Goal: Find specific page/section: Find specific page/section

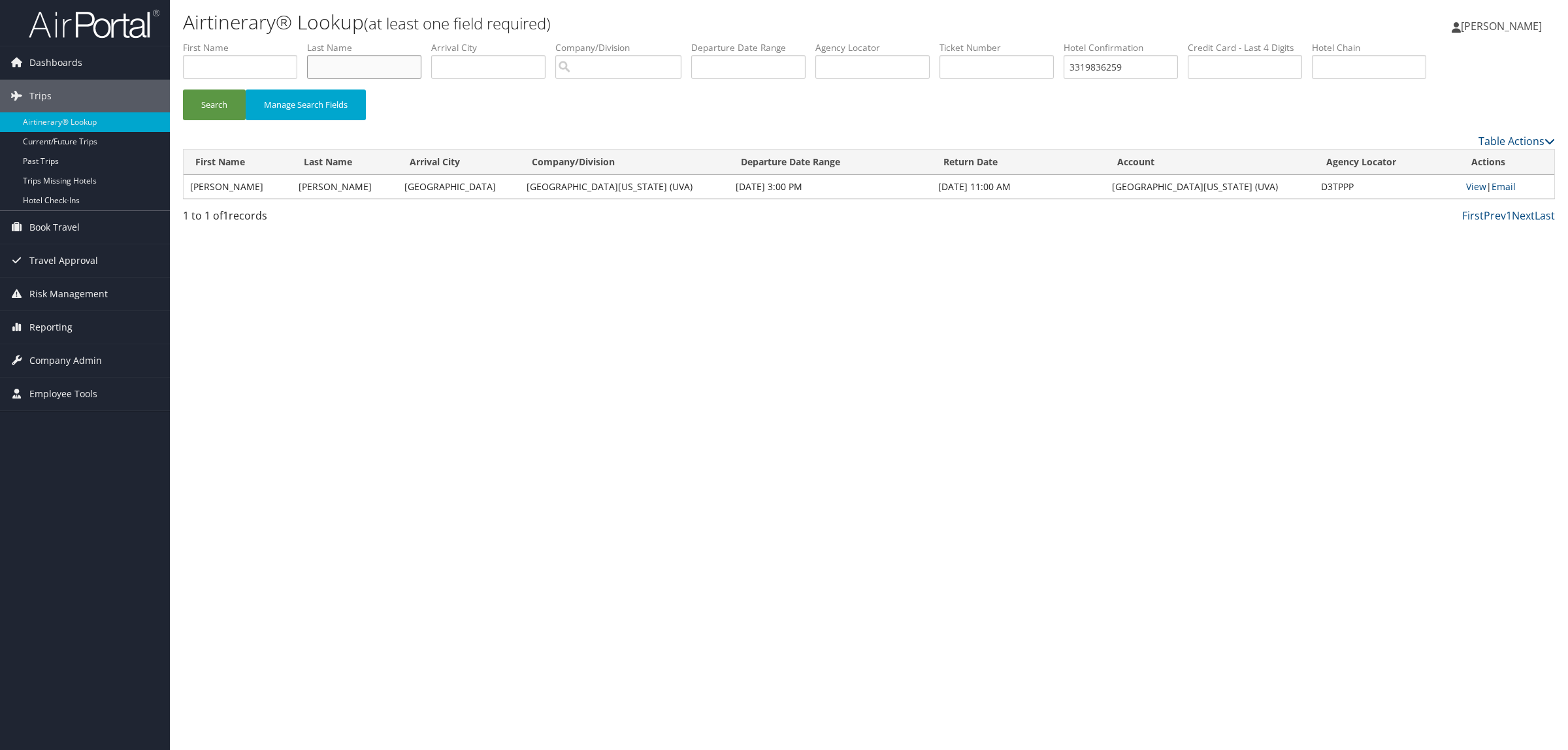
paste input "[PERSON_NAME]"
type input "[PERSON_NAME]"
drag, startPoint x: 387, startPoint y: 77, endPoint x: 240, endPoint y: 70, distance: 147.2
click at [240, 41] on ul "First Name Last Name Bertschinger Departure City Arrival City Company/Division …" at bounding box center [869, 41] width 1372 height 0
drag, startPoint x: 1174, startPoint y: 72, endPoint x: 812, endPoint y: 69, distance: 362.0
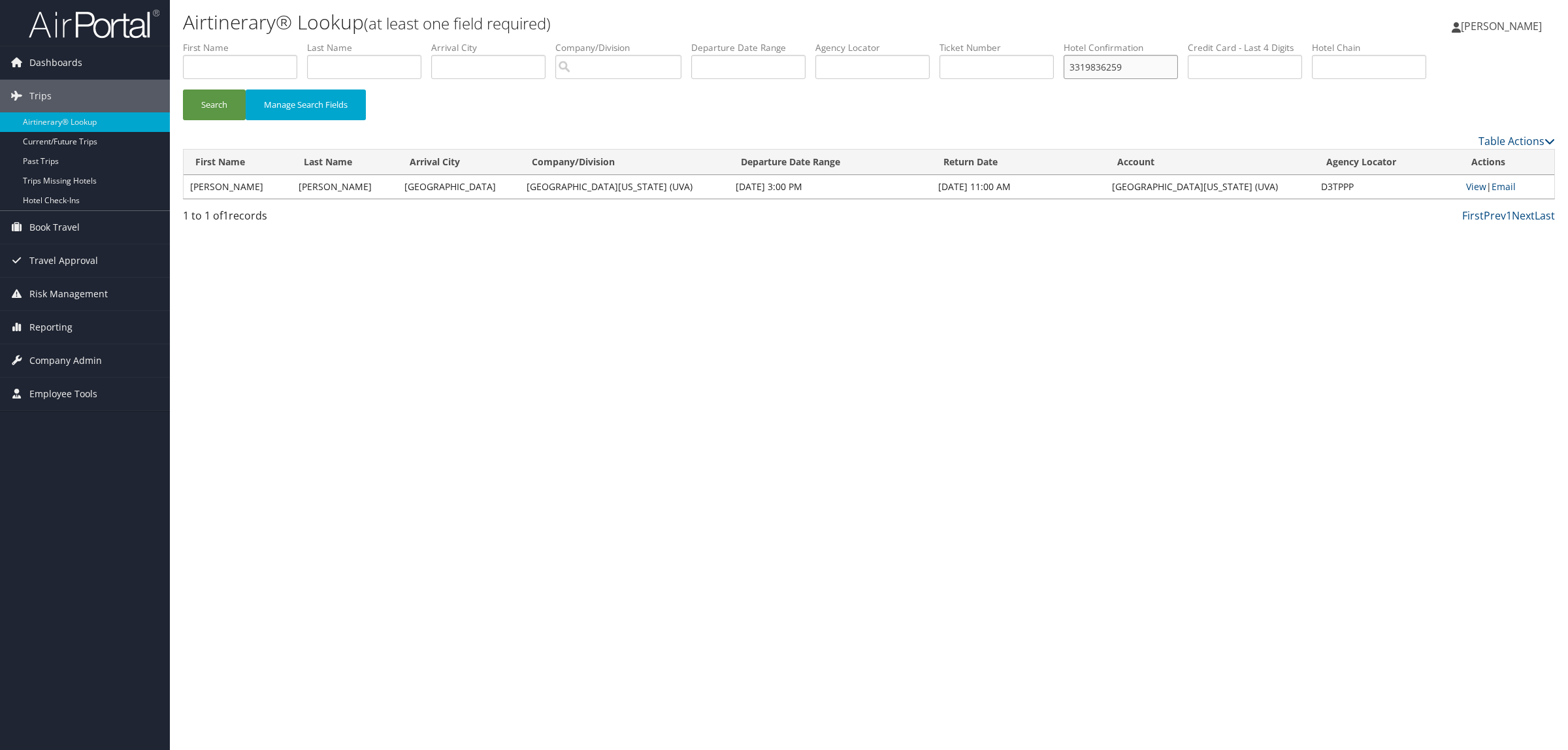
click at [818, 41] on ul "First Name Last Name Departure City Arrival City Company/Division Airport/City …" at bounding box center [869, 41] width 1372 height 0
paste input "DC6V0Y"
type input "DC6V0Y"
click at [222, 106] on button "Search" at bounding box center [214, 104] width 63 height 31
click at [1476, 184] on link "View" at bounding box center [1476, 187] width 20 height 12
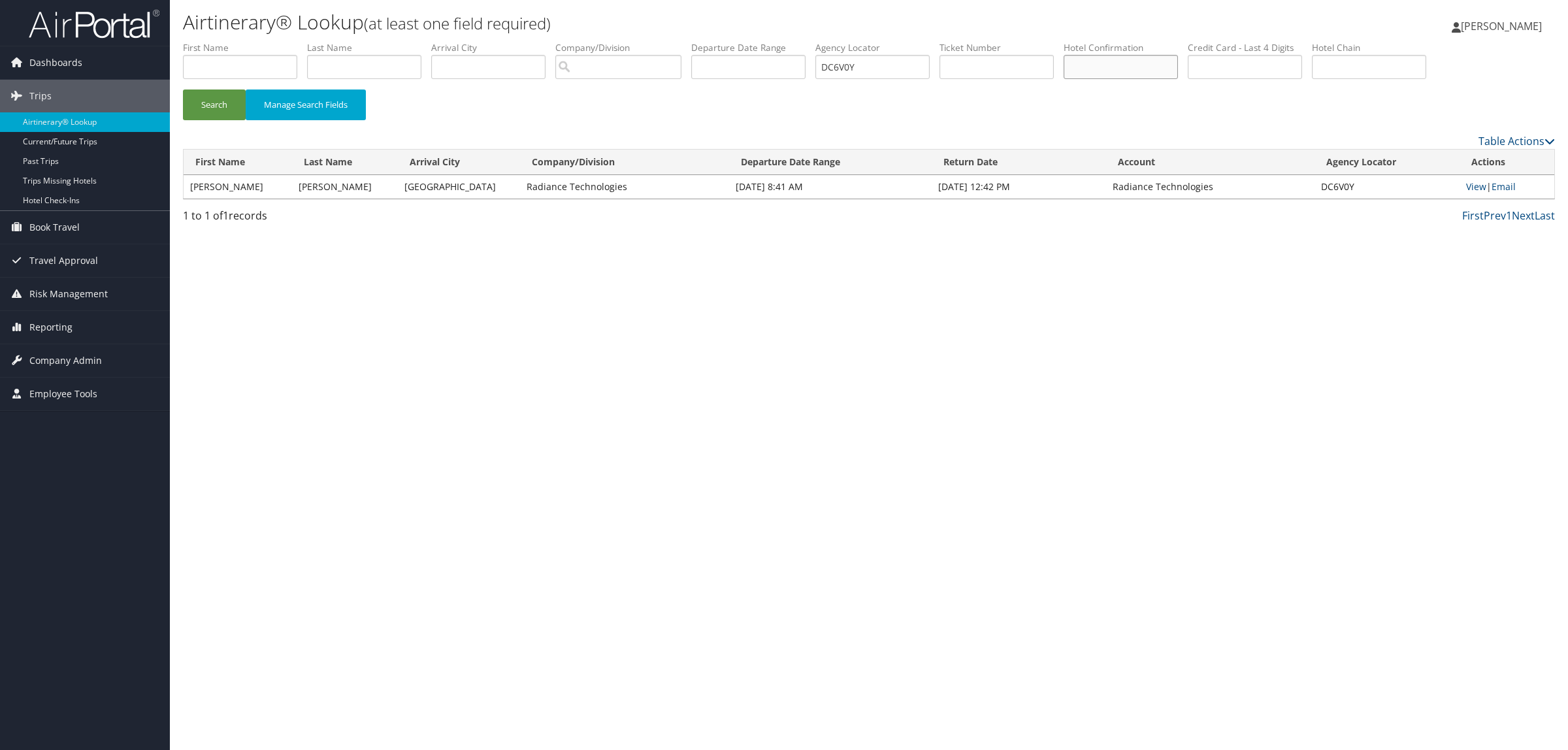
paste input "72242688"
type input "72242688"
drag, startPoint x: 880, startPoint y: 72, endPoint x: 800, endPoint y: 69, distance: 80.1
click at [814, 41] on ul "First Name Last Name Departure City Arrival City Company/Division Airport/City …" at bounding box center [869, 41] width 1372 height 0
click at [370, 73] on input "text" at bounding box center [364, 67] width 114 height 24
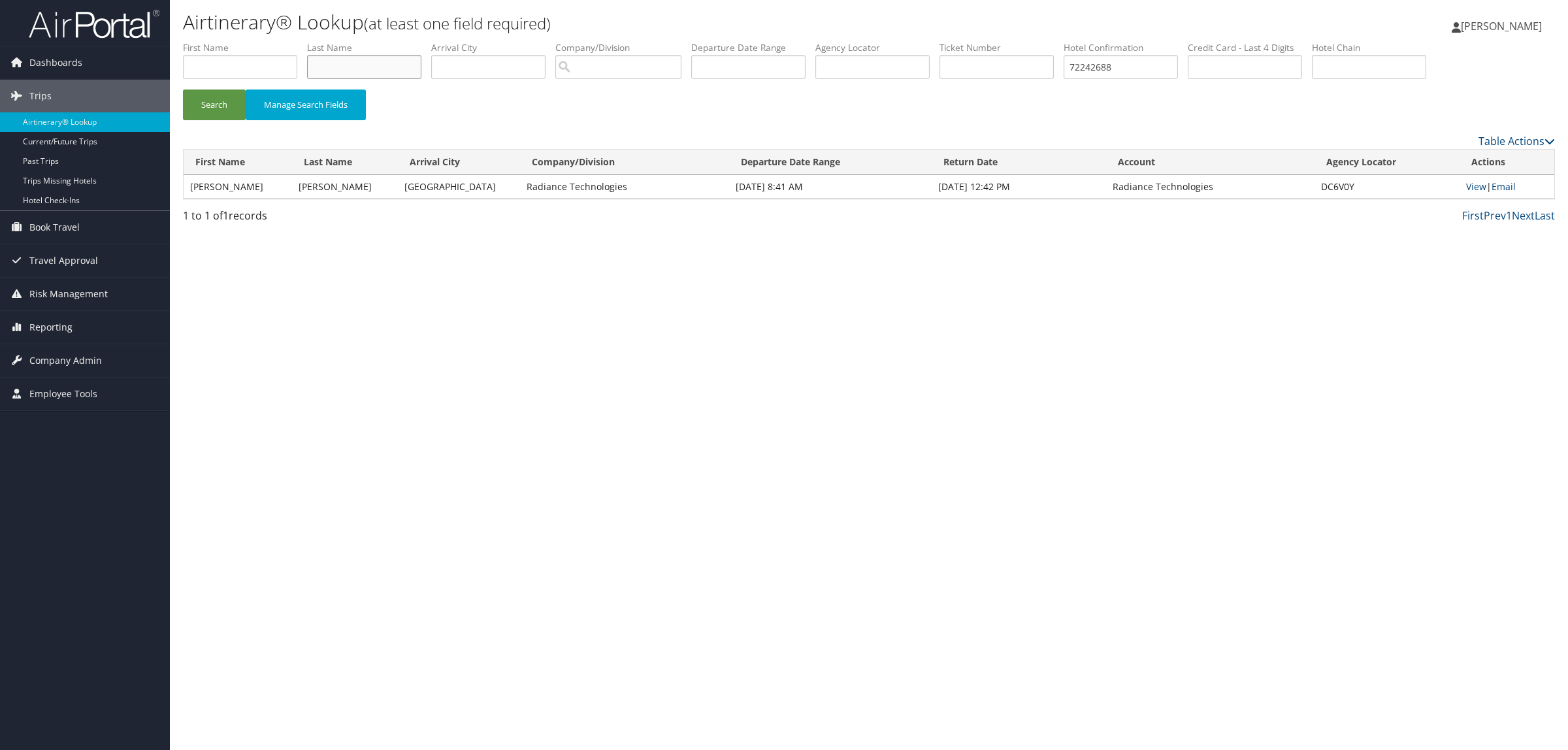
paste input "Bertschinger"
type input "Bertschinger"
click at [193, 125] on div "Search Manage Search Fields" at bounding box center [869, 111] width 1392 height 44
click at [197, 106] on button "Search" at bounding box center [214, 104] width 63 height 31
click at [221, 97] on button "Search" at bounding box center [214, 104] width 63 height 31
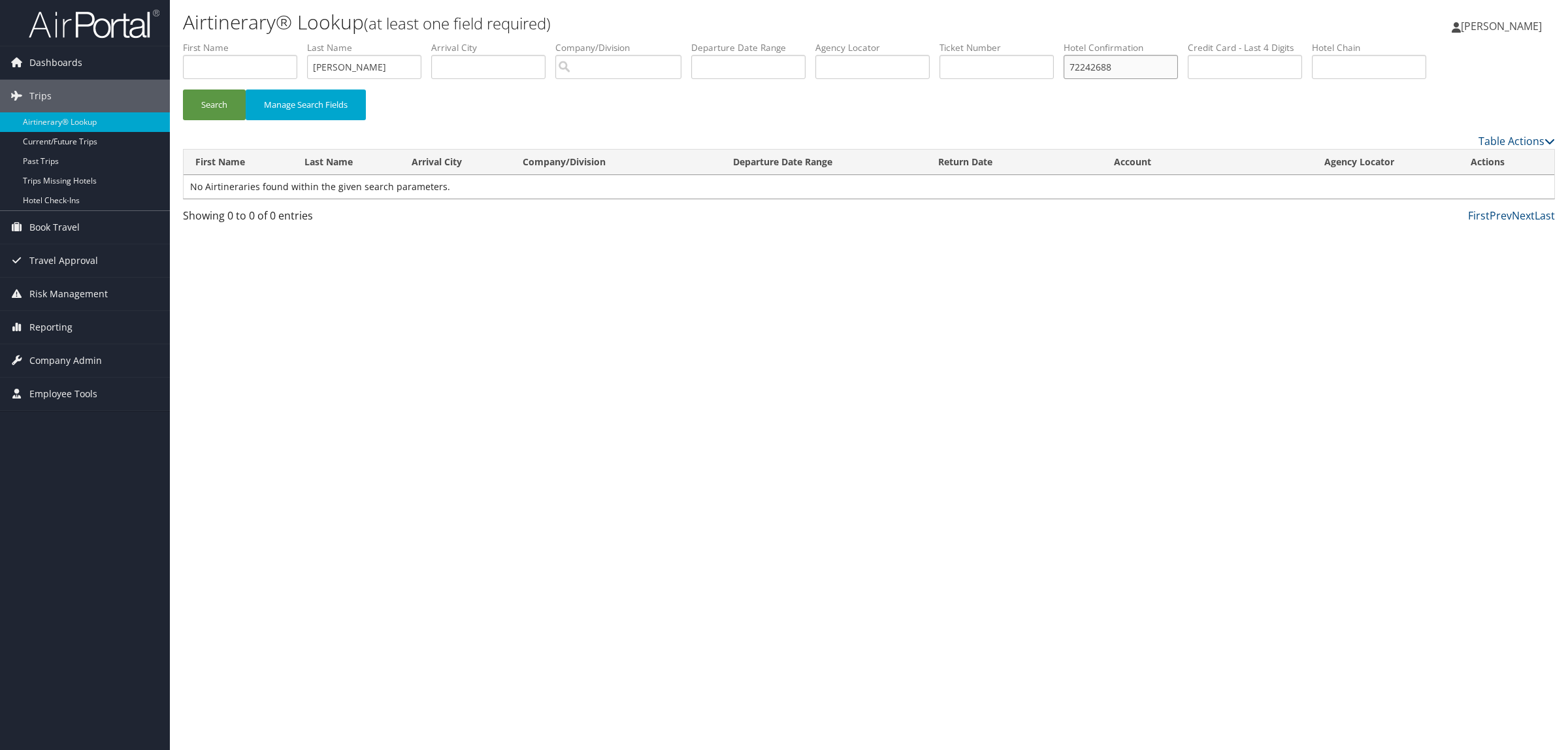
drag, startPoint x: 1021, startPoint y: 52, endPoint x: 883, endPoint y: 31, distance: 139.6
click at [891, 35] on div "Airtinerary® Lookup (at least one field required) Hope Ewing Hope Ewing My Sett…" at bounding box center [868, 375] width 1398 height 750
click at [183, 89] on button "Search" at bounding box center [214, 104] width 63 height 31
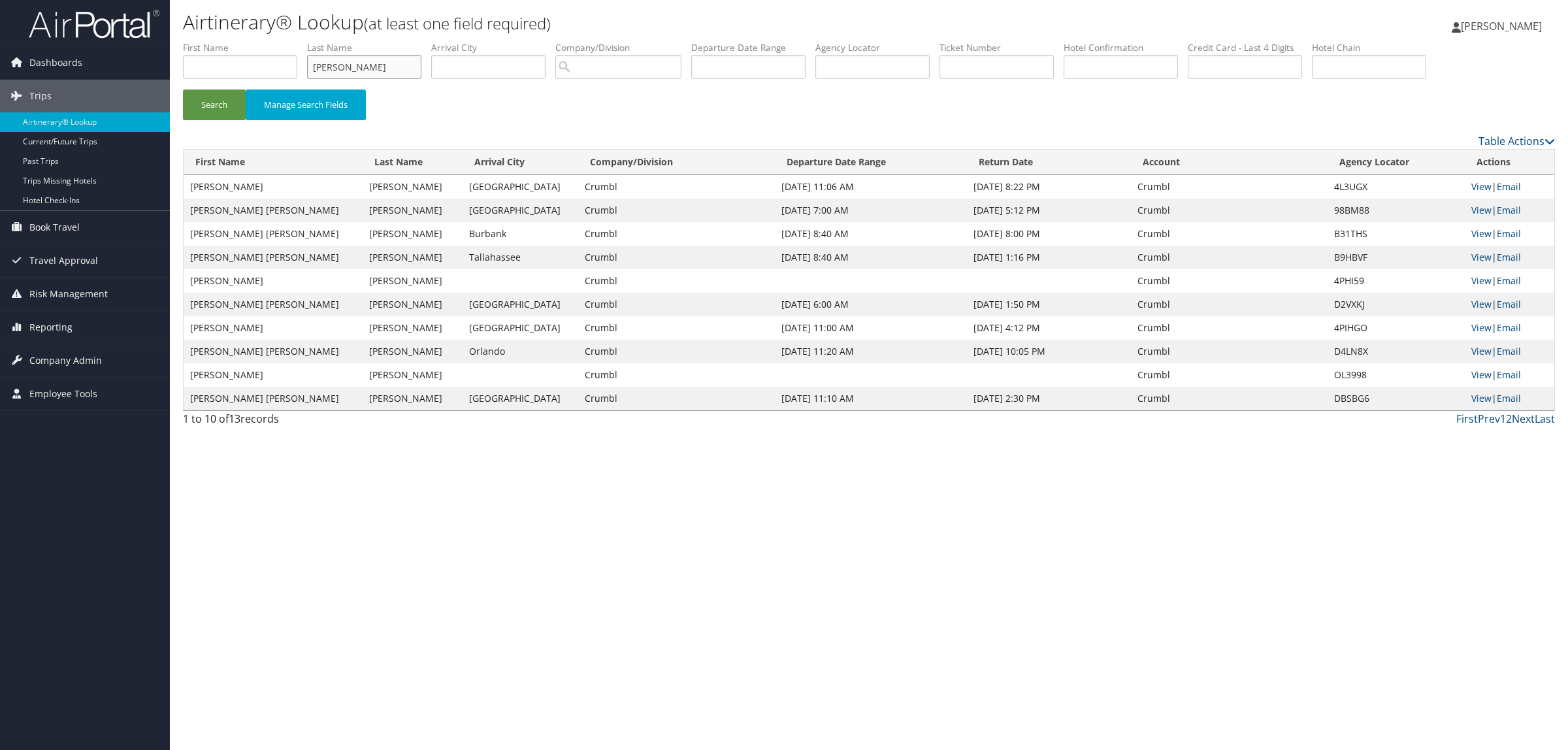
drag, startPoint x: 422, startPoint y: 63, endPoint x: 212, endPoint y: 40, distance: 211.3
click at [212, 41] on ul "First Name Last Name Bertschinger Departure City Arrival City Company/Division …" at bounding box center [869, 41] width 1372 height 0
click at [877, 69] on input "text" at bounding box center [872, 67] width 114 height 24
click at [183, 89] on button "Search" at bounding box center [214, 104] width 63 height 31
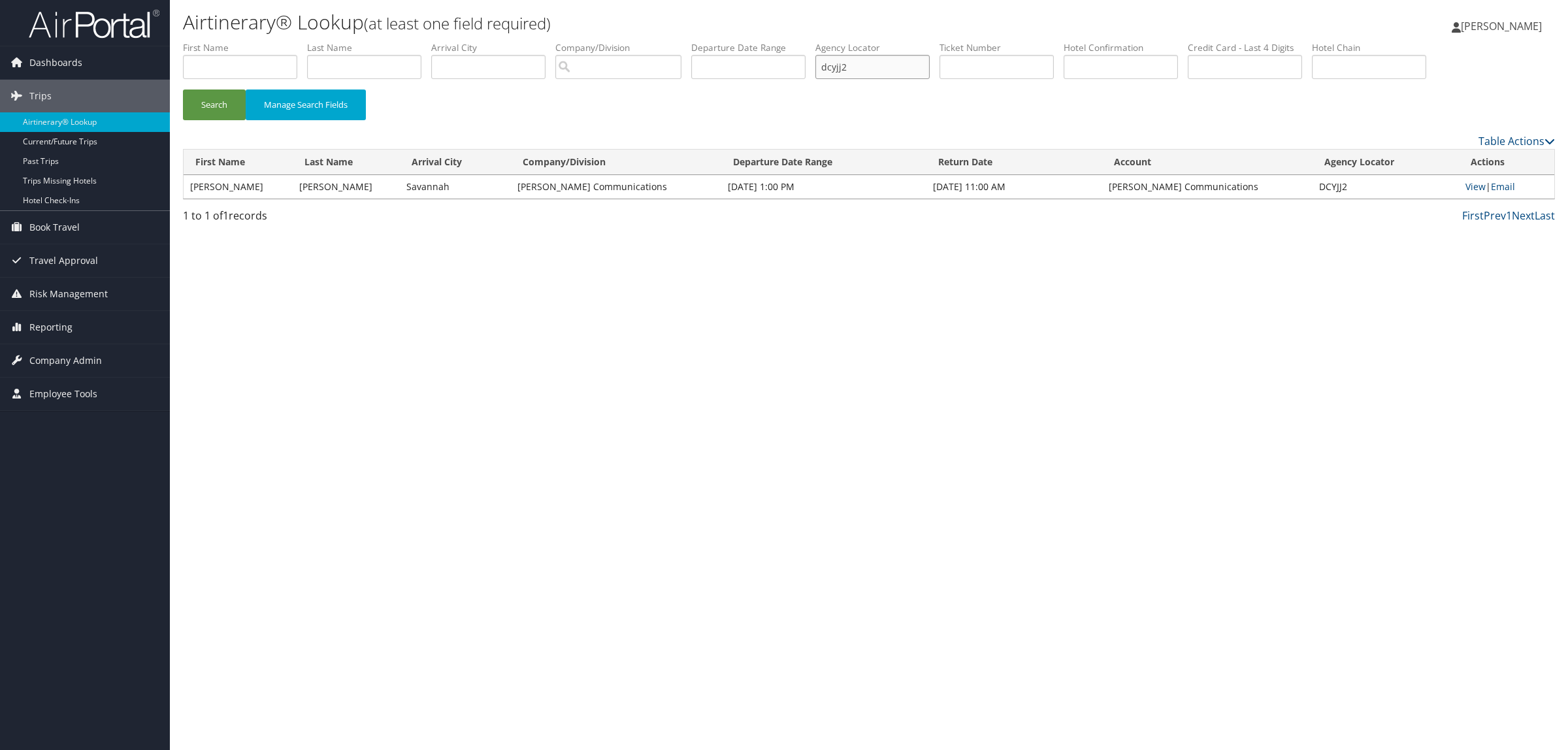
drag, startPoint x: 867, startPoint y: 70, endPoint x: 722, endPoint y: 77, distance: 145.2
click at [722, 41] on ul "First Name Last Name Departure City Arrival City Company/Division Airport/City …" at bounding box center [869, 41] width 1372 height 0
click at [1469, 182] on link "View" at bounding box center [1475, 187] width 20 height 12
paste input "CIMUOJ"
type input "CIMUOJ"
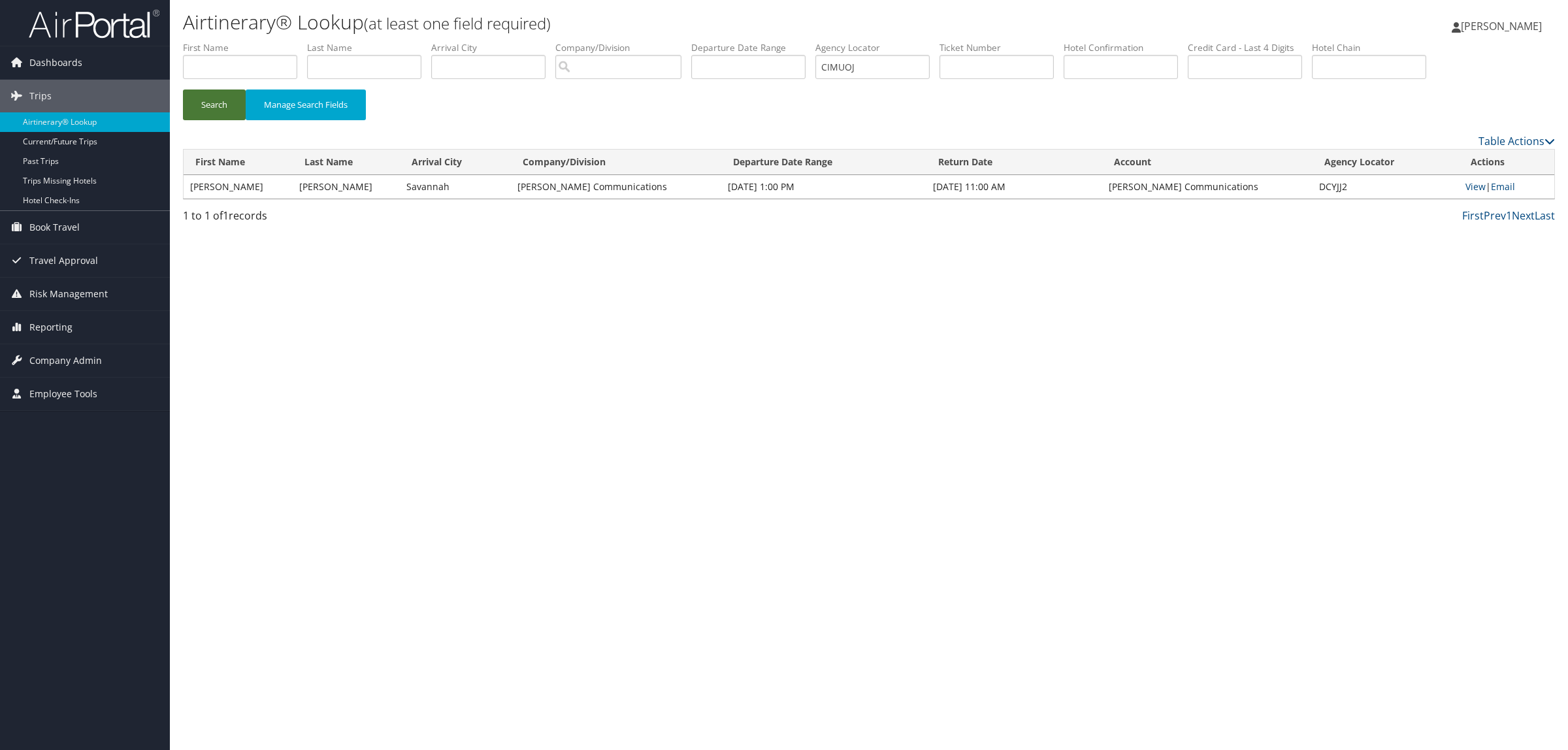
click at [194, 90] on button "Search" at bounding box center [214, 104] width 63 height 31
click at [1476, 181] on link "View" at bounding box center [1477, 187] width 20 height 12
click at [232, 69] on input "text" at bounding box center [240, 67] width 114 height 24
type input "cam"
click at [376, 75] on input "text" at bounding box center [364, 67] width 114 height 24
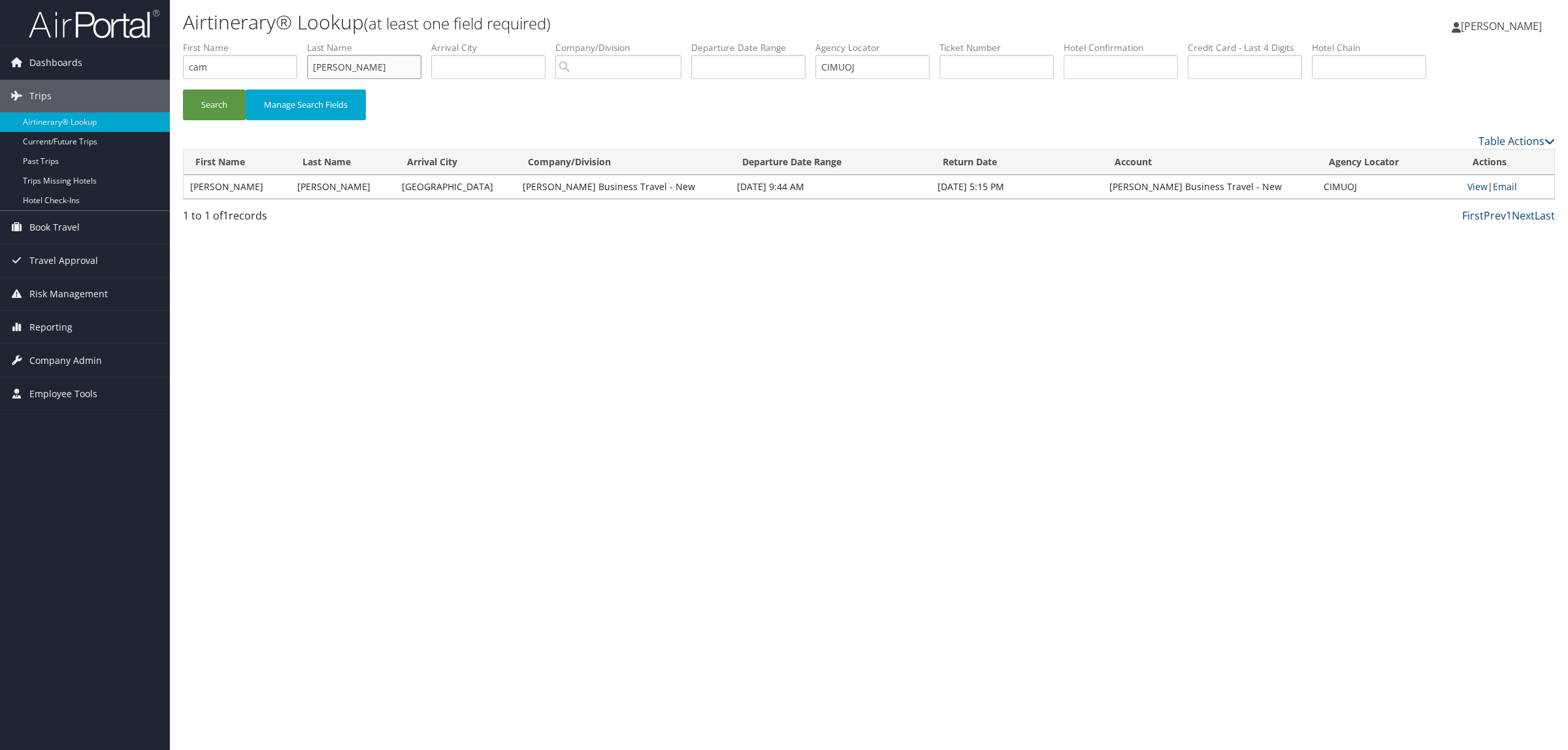
type input "winn"
drag, startPoint x: 873, startPoint y: 74, endPoint x: 782, endPoint y: 69, distance: 91.1
click at [794, 41] on ul "First Name cam Last Name winn Departure City Arrival City Company/Division Airp…" at bounding box center [869, 41] width 1372 height 0
click at [239, 53] on label "First Name" at bounding box center [245, 47] width 124 height 13
click at [193, 69] on input "cam" at bounding box center [240, 67] width 114 height 24
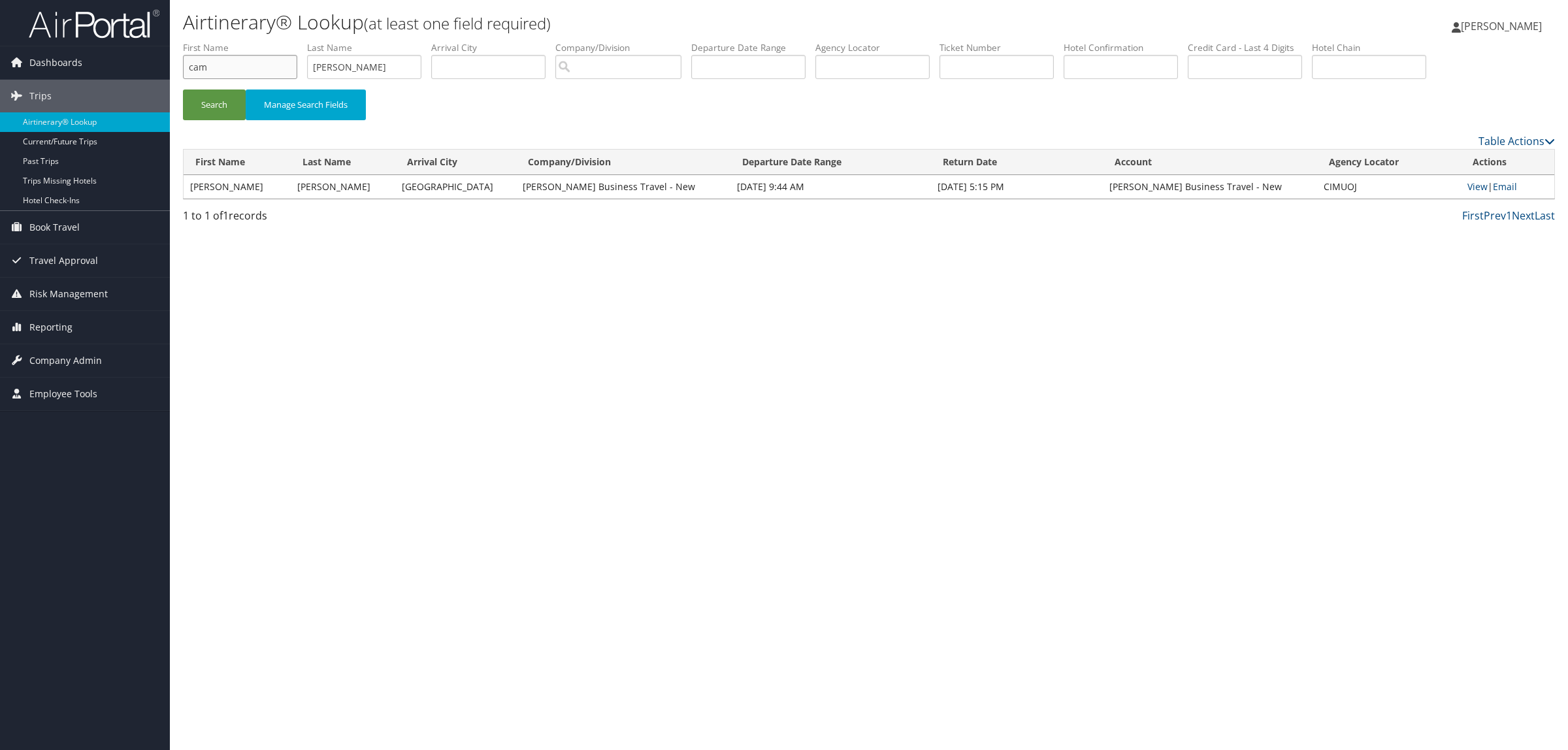
click at [229, 69] on input "cam" at bounding box center [240, 67] width 114 height 24
type input "camden"
click at [183, 89] on button "Search" at bounding box center [214, 104] width 63 height 31
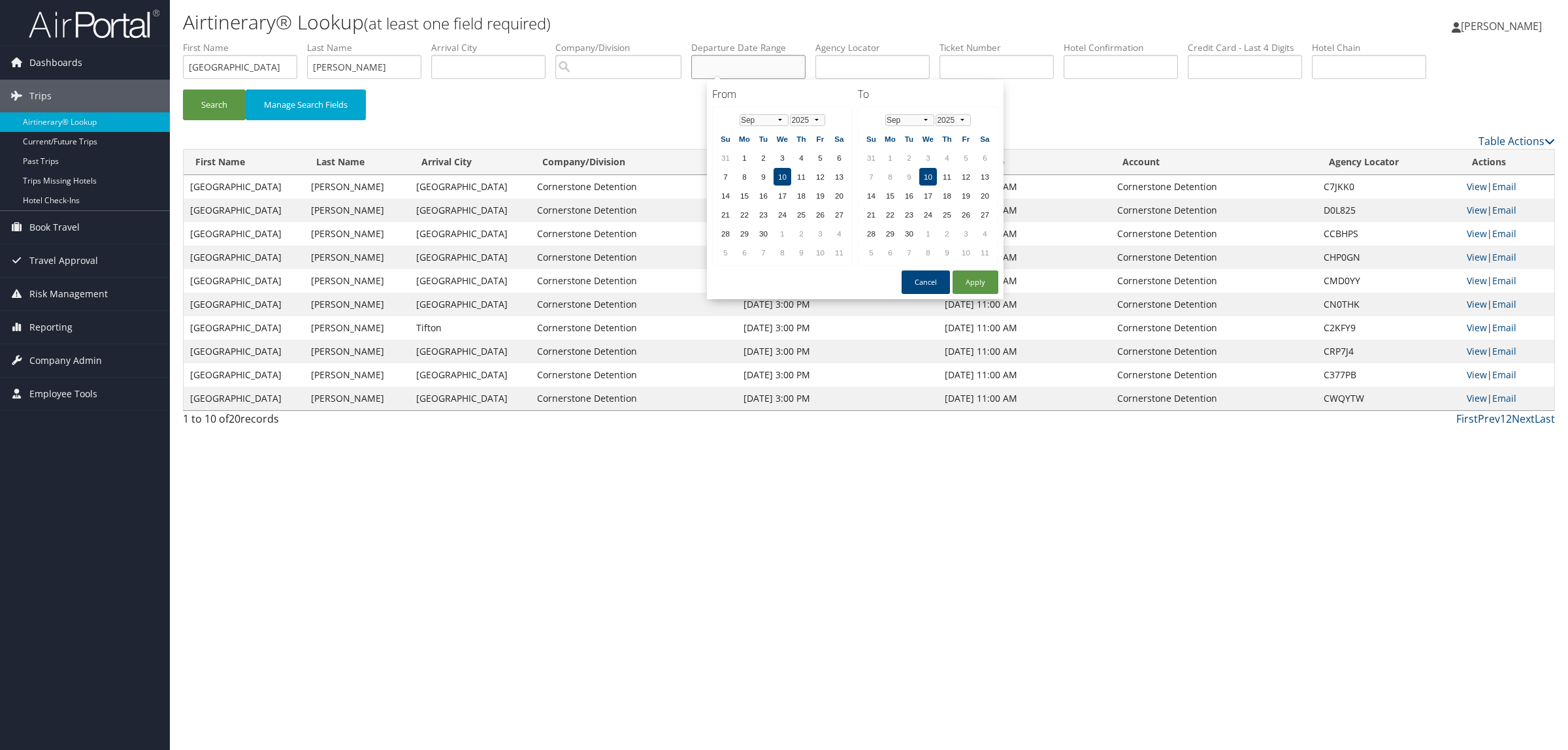
click at [731, 66] on input "text" at bounding box center [748, 67] width 114 height 24
click at [784, 183] on td "10" at bounding box center [782, 177] width 18 height 18
click at [955, 282] on button "Apply" at bounding box center [975, 282] width 46 height 24
type input "[DATE]"
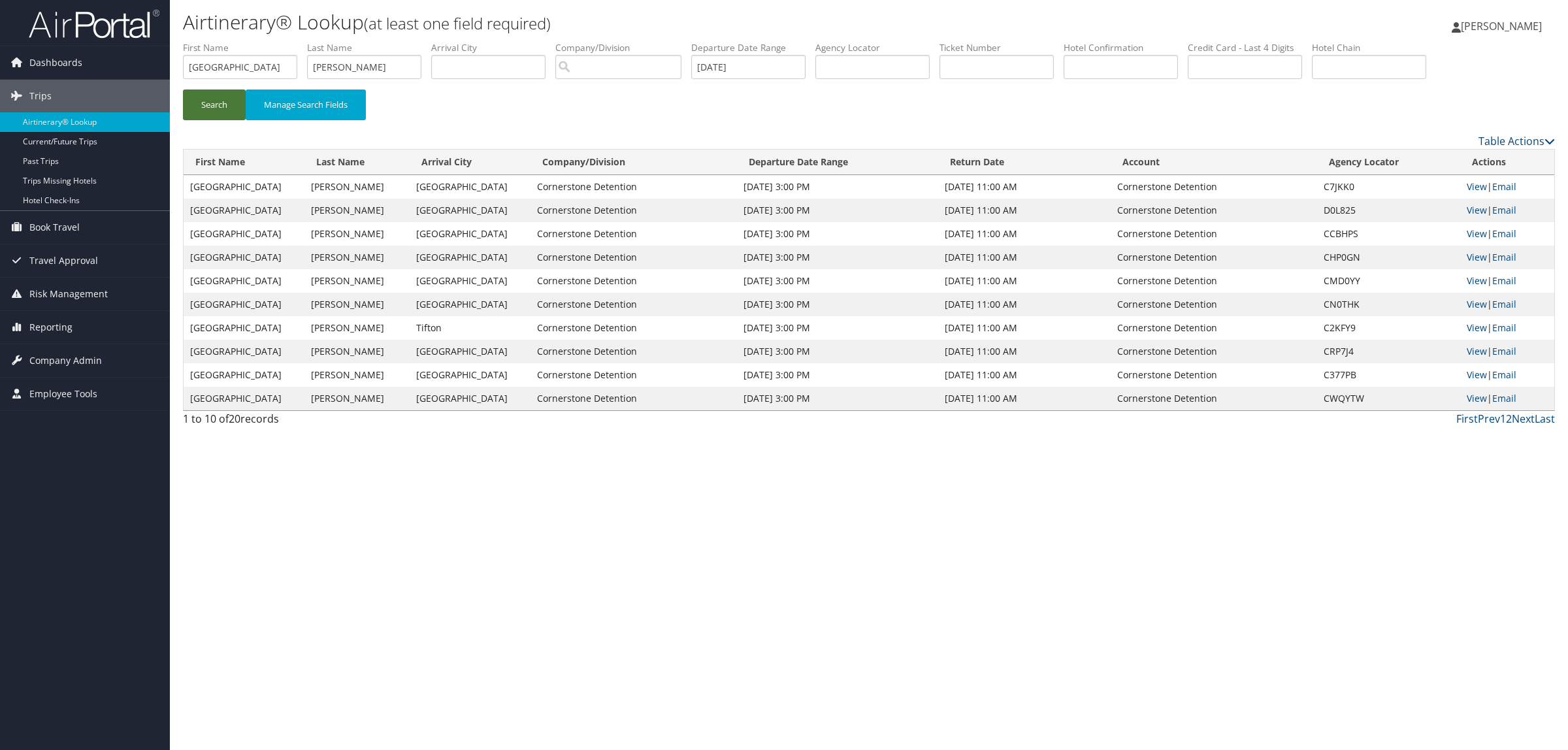
click at [219, 98] on button "Search" at bounding box center [214, 104] width 63 height 31
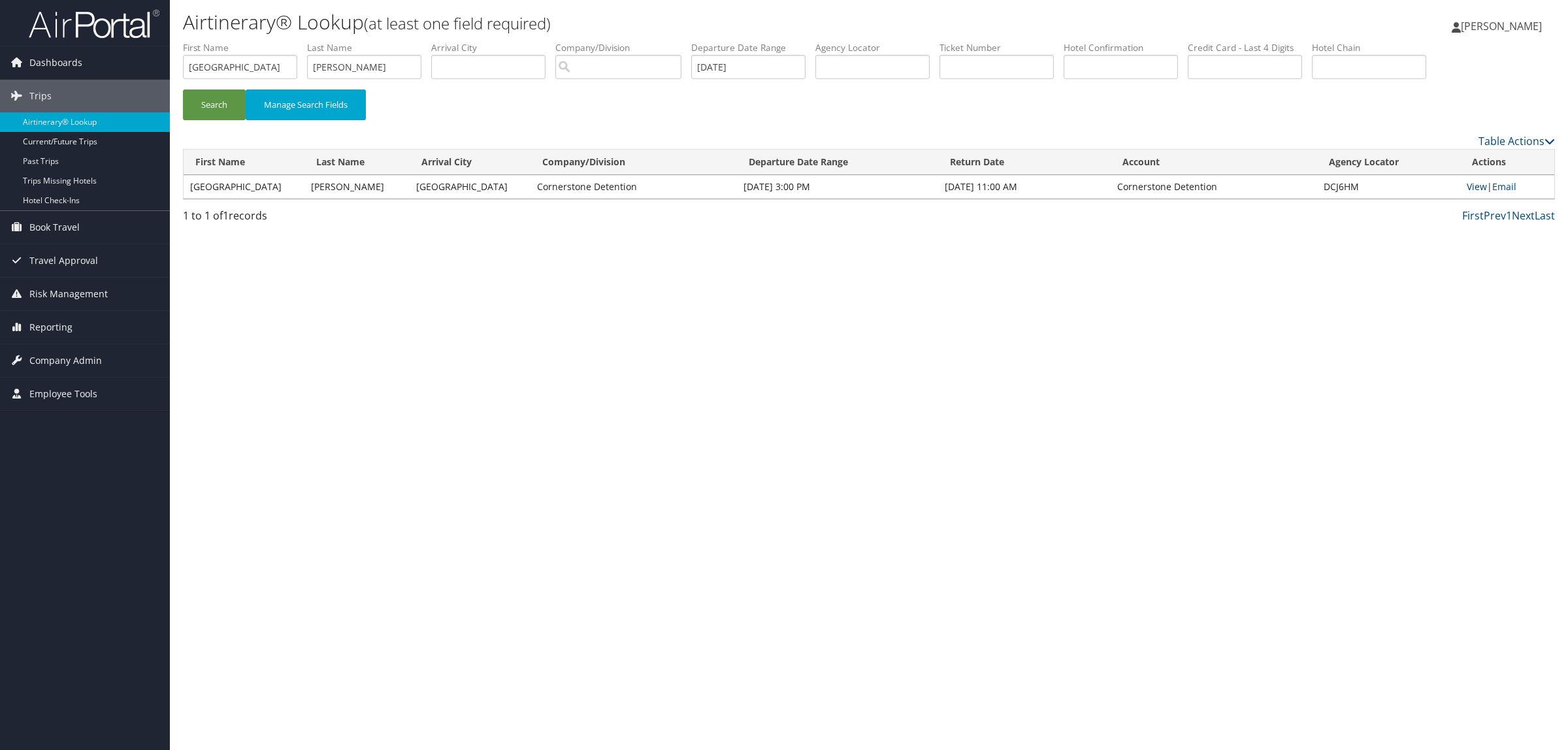
click at [1477, 187] on link "View" at bounding box center [1477, 187] width 20 height 12
click at [234, 59] on input "camden" at bounding box center [240, 67] width 114 height 24
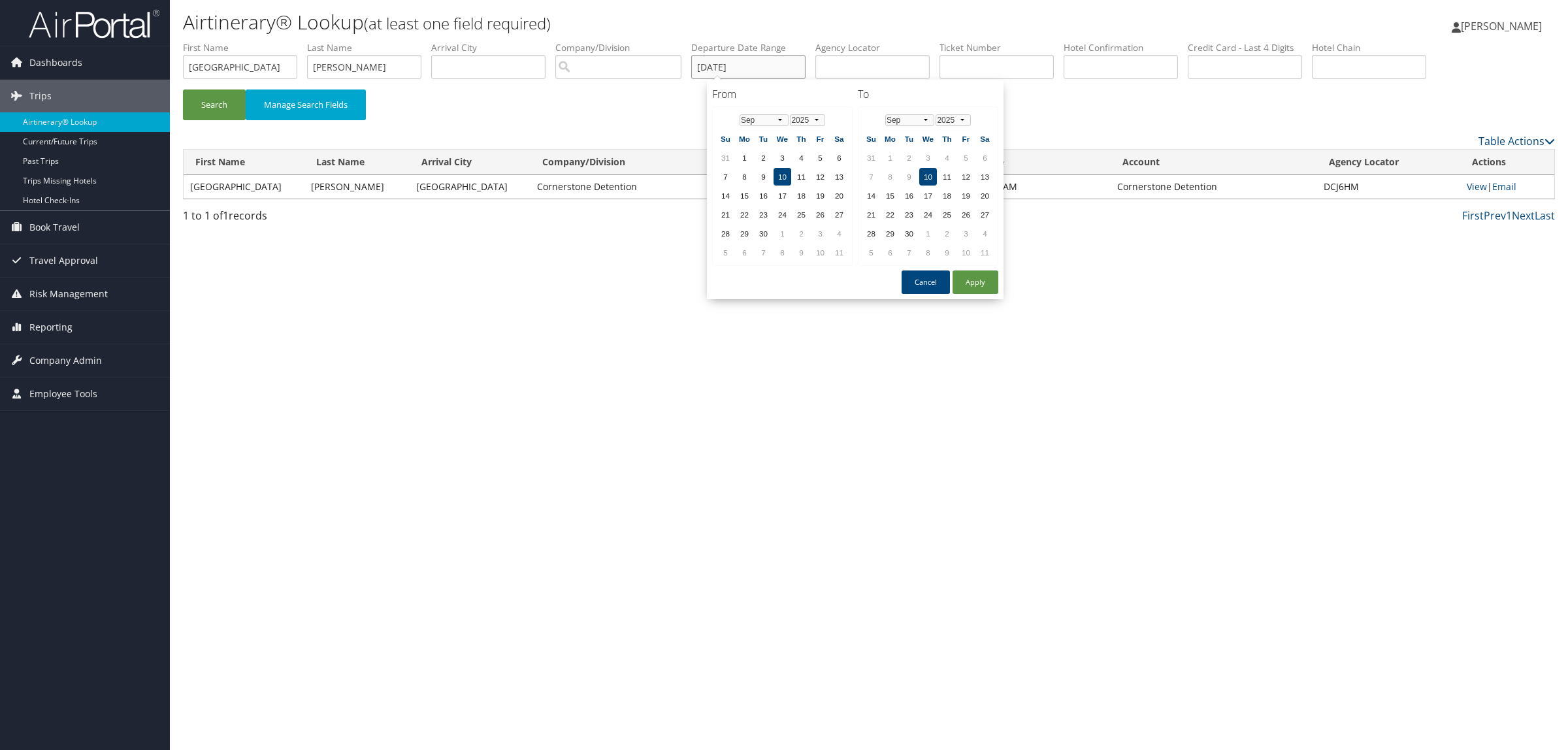
drag, startPoint x: 768, startPoint y: 76, endPoint x: 389, endPoint y: 54, distance: 379.6
click at [389, 41] on ul "First Name camden Last Name winn Departure City Arrival City Company/Division A…" at bounding box center [869, 41] width 1372 height 0
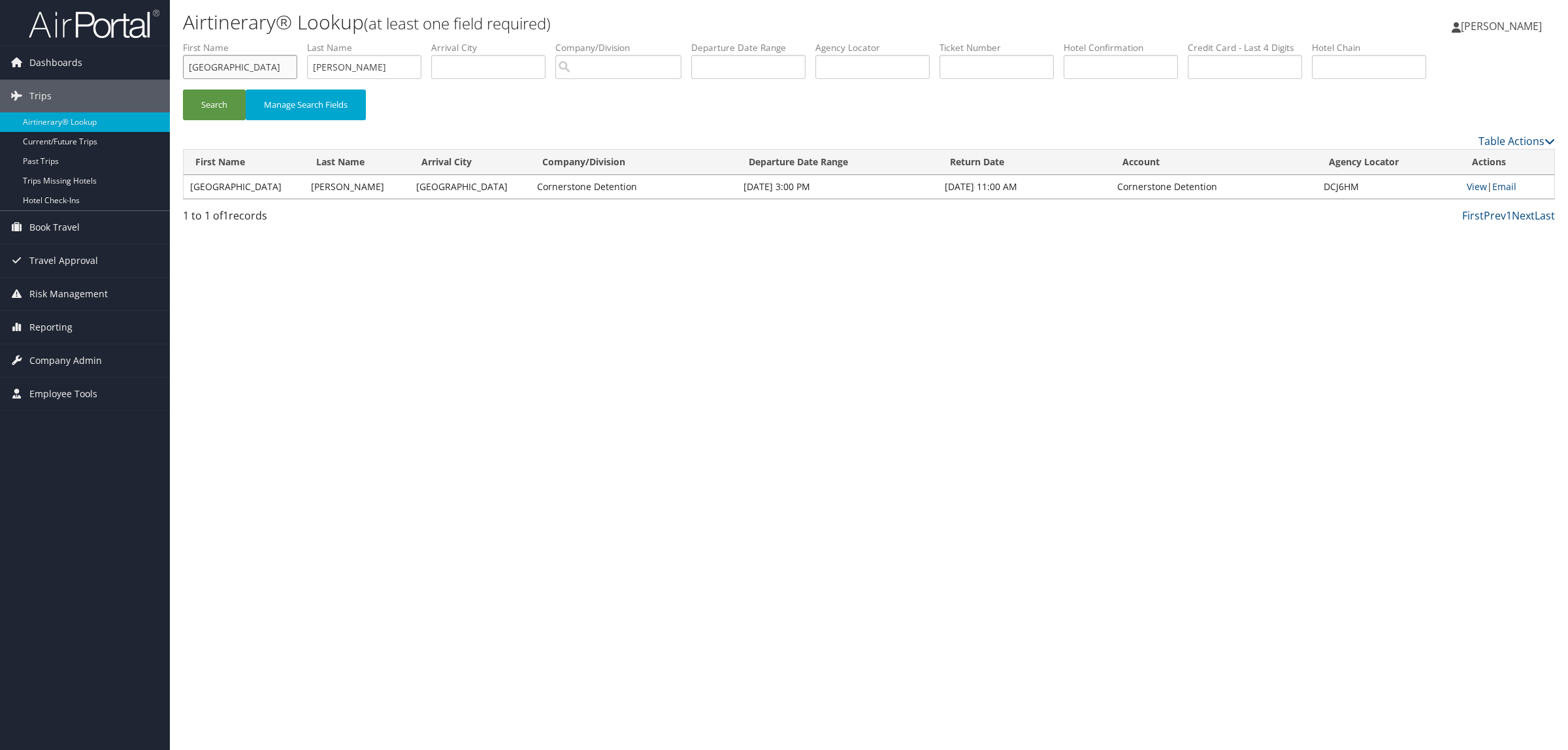
click at [274, 67] on input "camden" at bounding box center [240, 67] width 114 height 24
click at [733, 63] on input "text" at bounding box center [748, 67] width 114 height 24
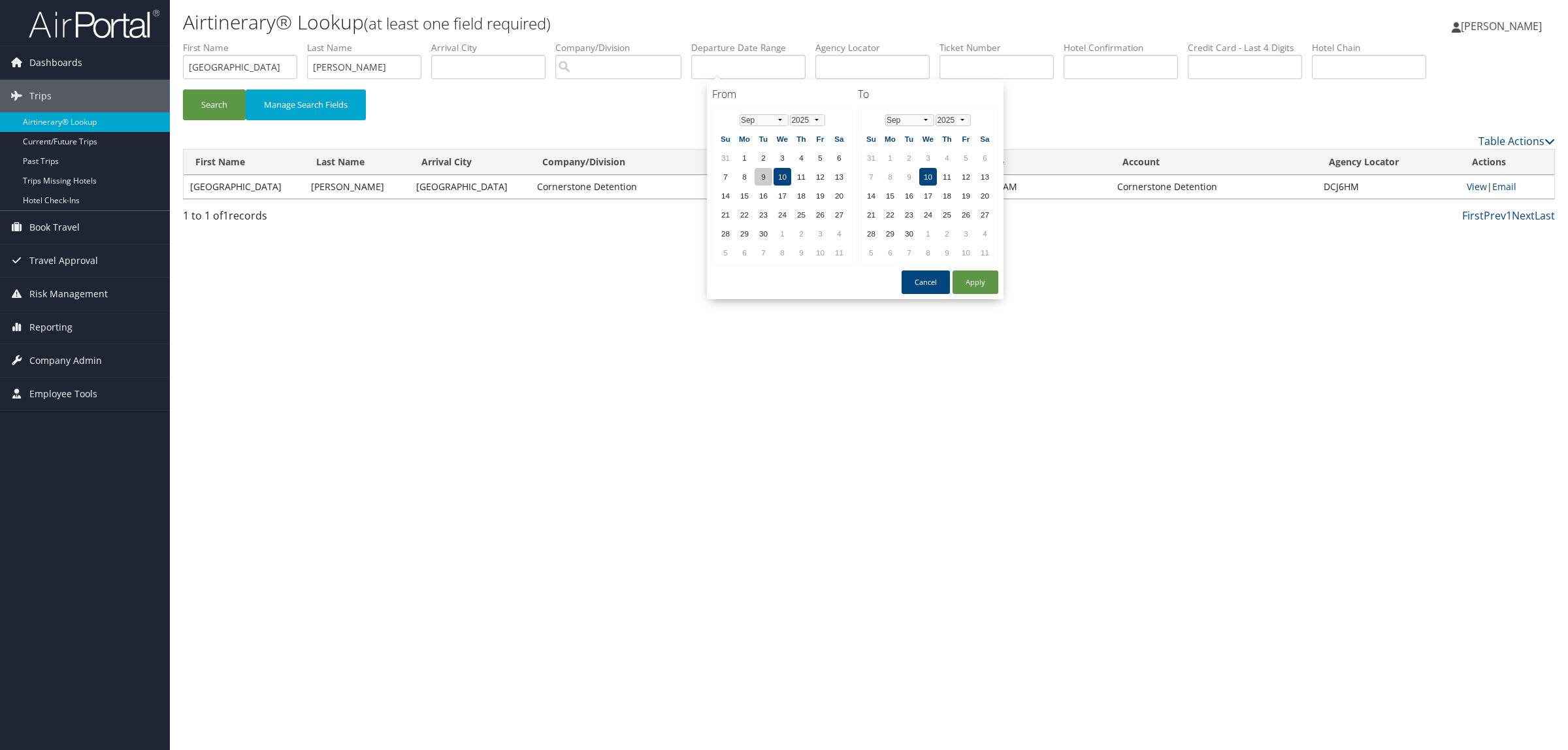
click at [758, 174] on td "9" at bounding box center [763, 177] width 18 height 18
click at [781, 176] on td "10" at bounding box center [782, 177] width 18 height 18
click at [763, 176] on td "9" at bounding box center [763, 177] width 18 height 18
click at [746, 175] on td "8" at bounding box center [744, 177] width 18 height 18
click at [718, 175] on td "7" at bounding box center [725, 177] width 18 height 18
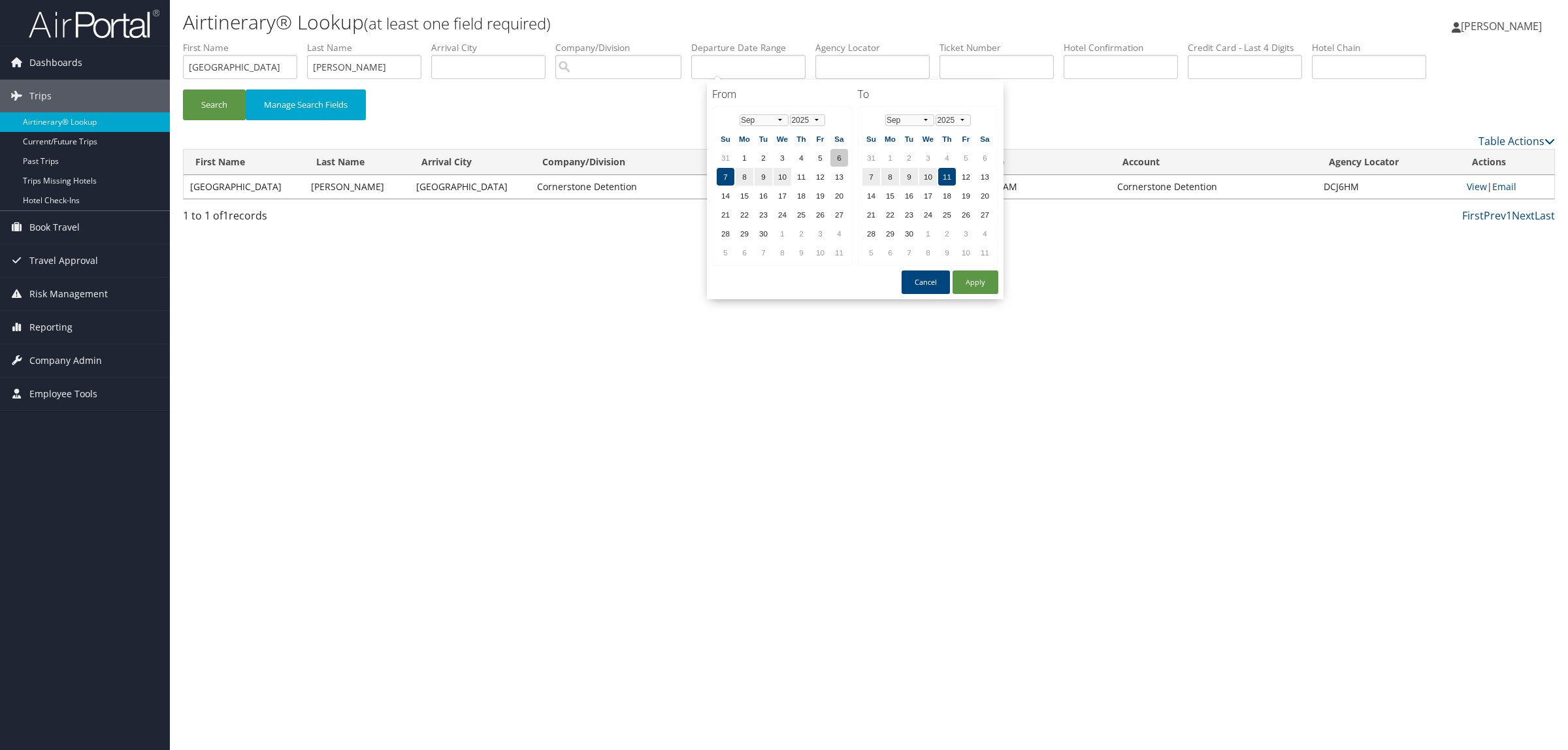
click at [842, 153] on td "6" at bounding box center [839, 158] width 18 height 18
click at [821, 159] on td "5" at bounding box center [820, 158] width 18 height 18
click at [799, 157] on td "4" at bounding box center [801, 158] width 18 height 18
click at [784, 157] on td "3" at bounding box center [782, 158] width 18 height 18
click at [758, 158] on td "2" at bounding box center [763, 158] width 18 height 18
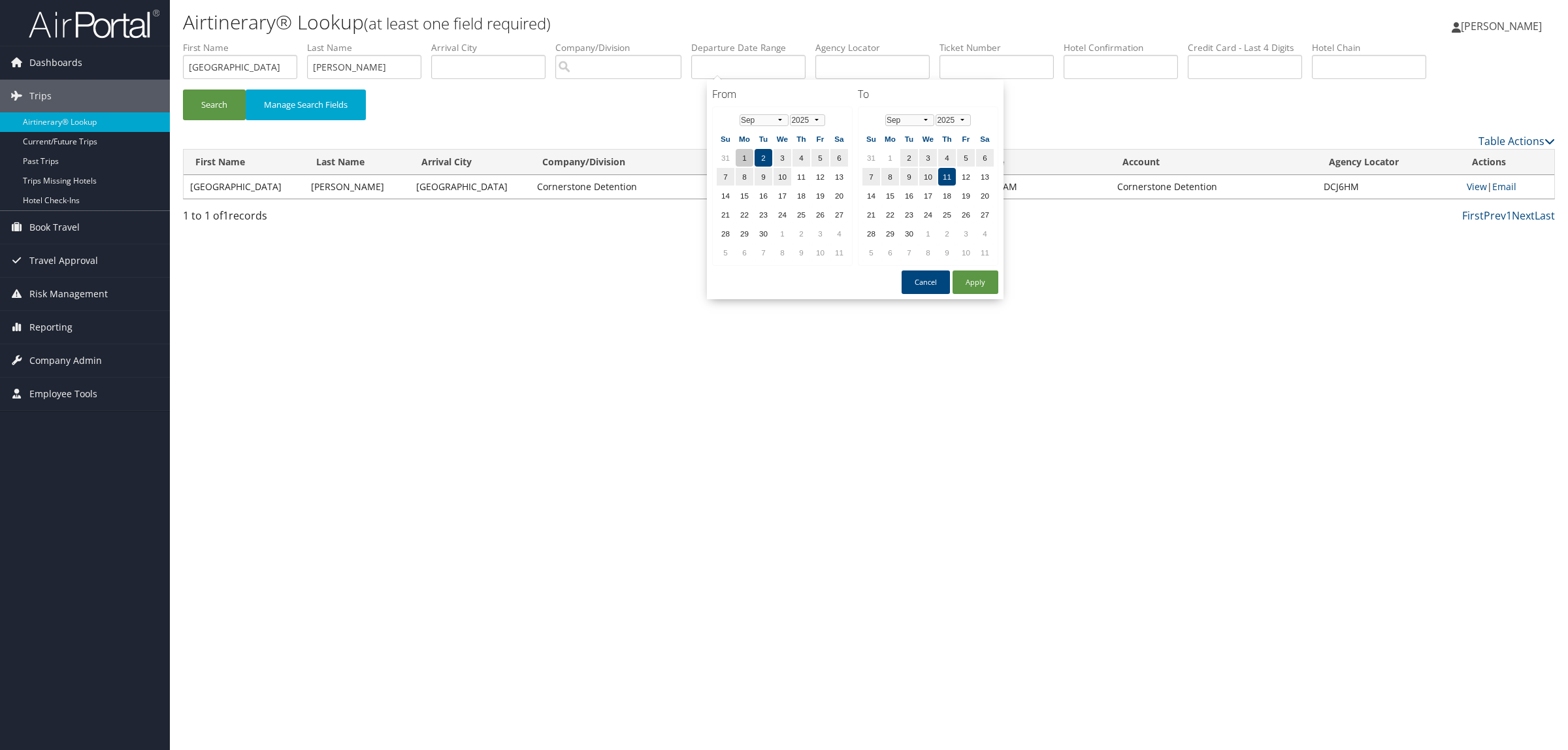
click at [746, 158] on td "1" at bounding box center [744, 158] width 18 height 18
click at [1083, 469] on div "Airtinerary® Lookup (at least one field required) Hope Ewing Hope Ewing My Sett…" at bounding box center [868, 375] width 1398 height 750
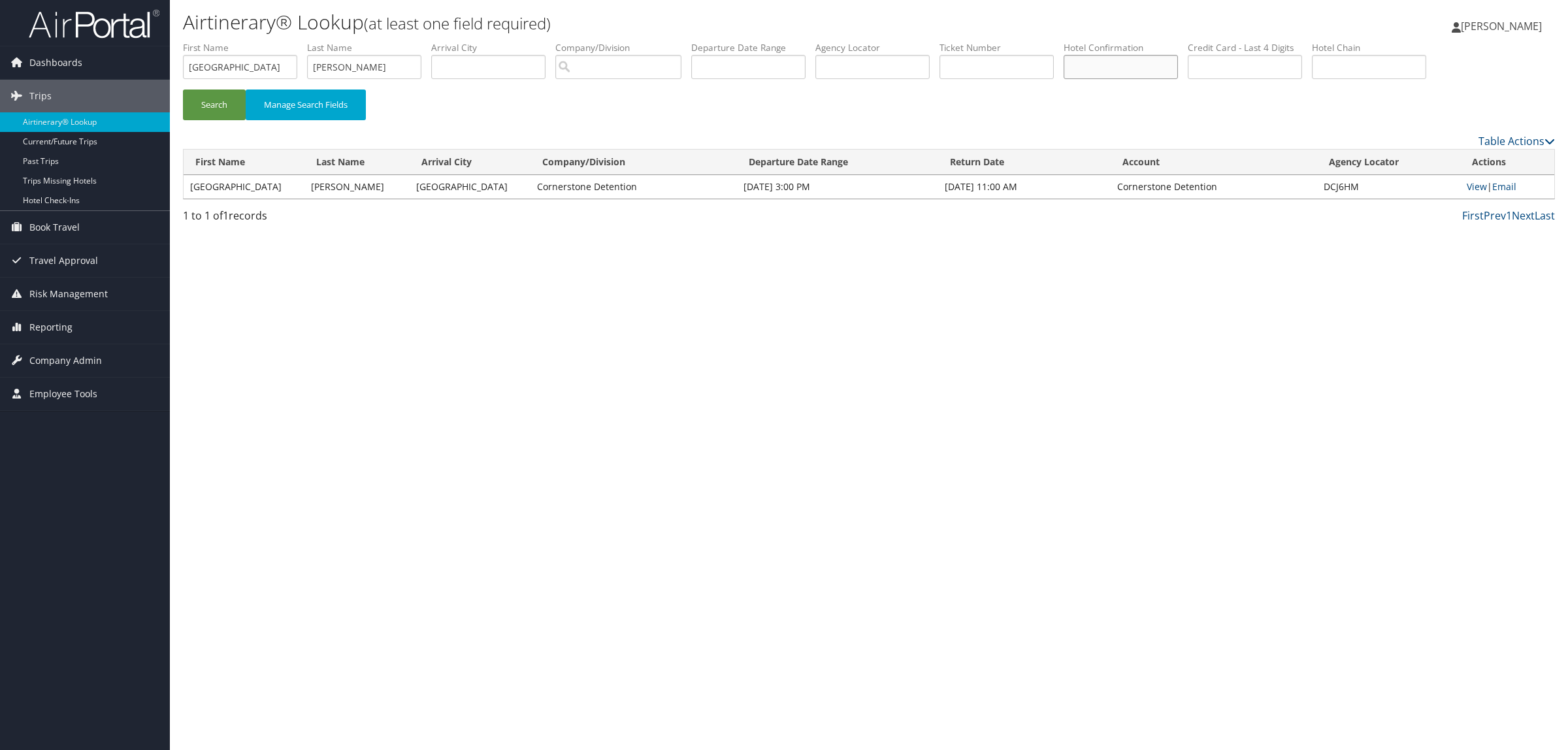
click at [1164, 69] on input "text" at bounding box center [1121, 67] width 114 height 24
type input "86382813"
click at [193, 108] on button "Search" at bounding box center [214, 104] width 63 height 31
click at [1474, 187] on link "View" at bounding box center [1477, 187] width 20 height 12
drag, startPoint x: 236, startPoint y: 71, endPoint x: 54, endPoint y: 74, distance: 182.0
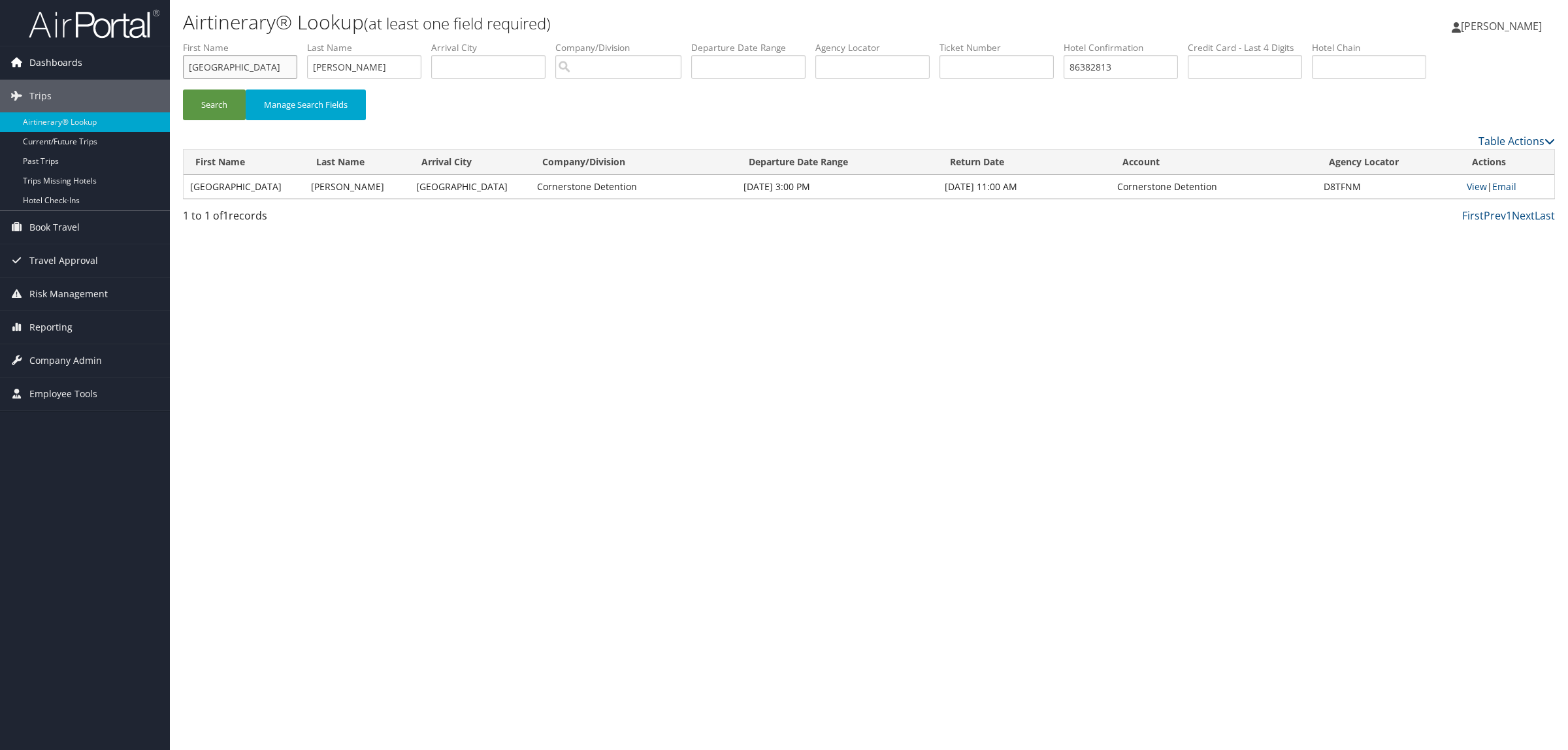
click at [54, 74] on div "Dashboards AirPortal 360™ (Manager) AirPortal 360™ (Agent) My Travel Dashboard …" at bounding box center [784, 375] width 1568 height 750
drag, startPoint x: 347, startPoint y: 67, endPoint x: 220, endPoint y: 60, distance: 127.2
click at [220, 41] on ul "First Name Last Name winn Departure City Arrival City Company/Division Airport/…" at bounding box center [869, 41] width 1372 height 0
drag, startPoint x: 1161, startPoint y: 65, endPoint x: 915, endPoint y: 79, distance: 246.4
click at [918, 41] on ul "First Name Last Name Departure City Arrival City Company/Division Airport/City …" at bounding box center [869, 41] width 1372 height 0
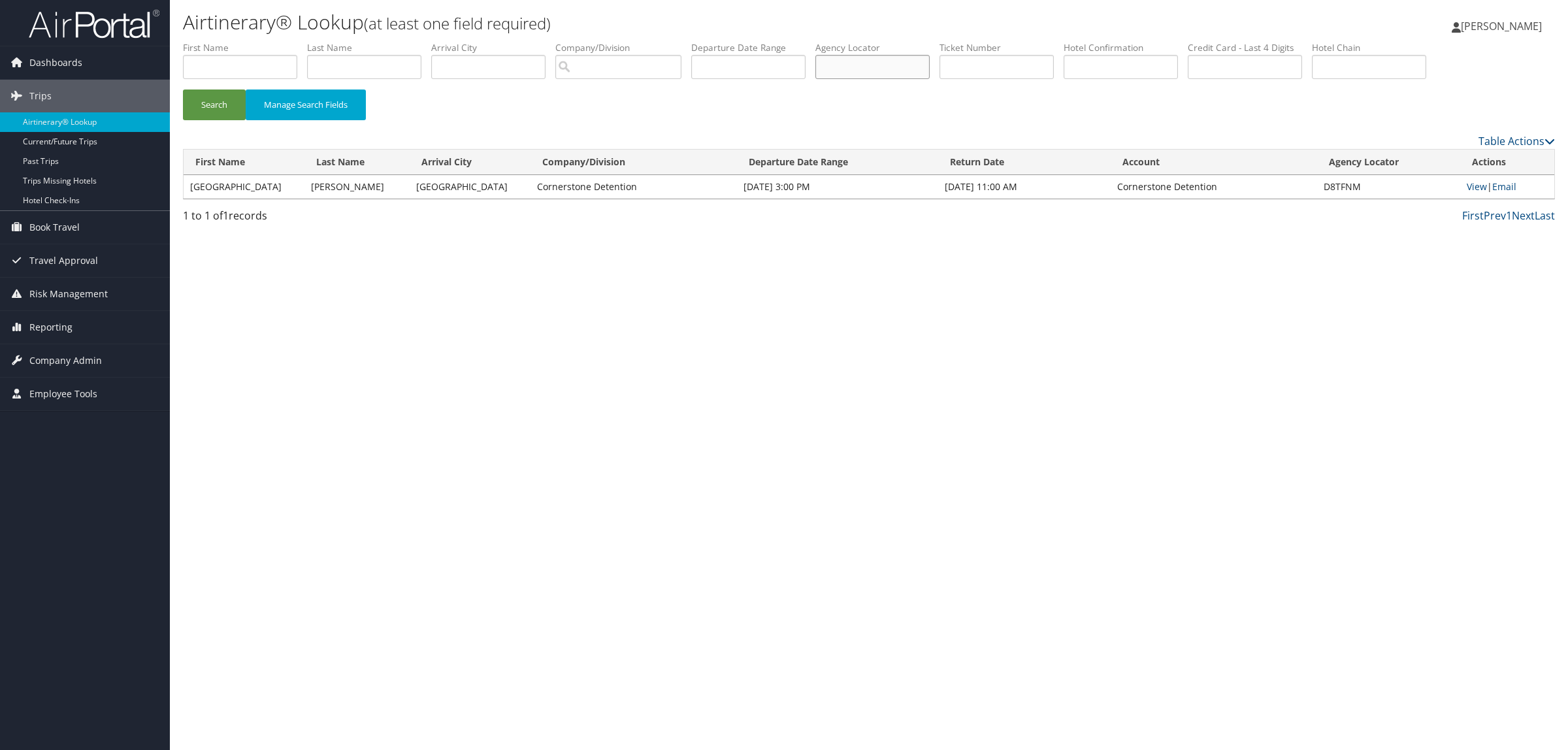
click at [893, 63] on input "text" at bounding box center [872, 67] width 114 height 24
type input "dcyjj2"
click at [183, 89] on button "Search" at bounding box center [214, 104] width 63 height 31
drag, startPoint x: 1321, startPoint y: 189, endPoint x: 1352, endPoint y: 189, distance: 31.0
click at [1352, 189] on td "DCYJJ2" at bounding box center [1385, 187] width 146 height 24
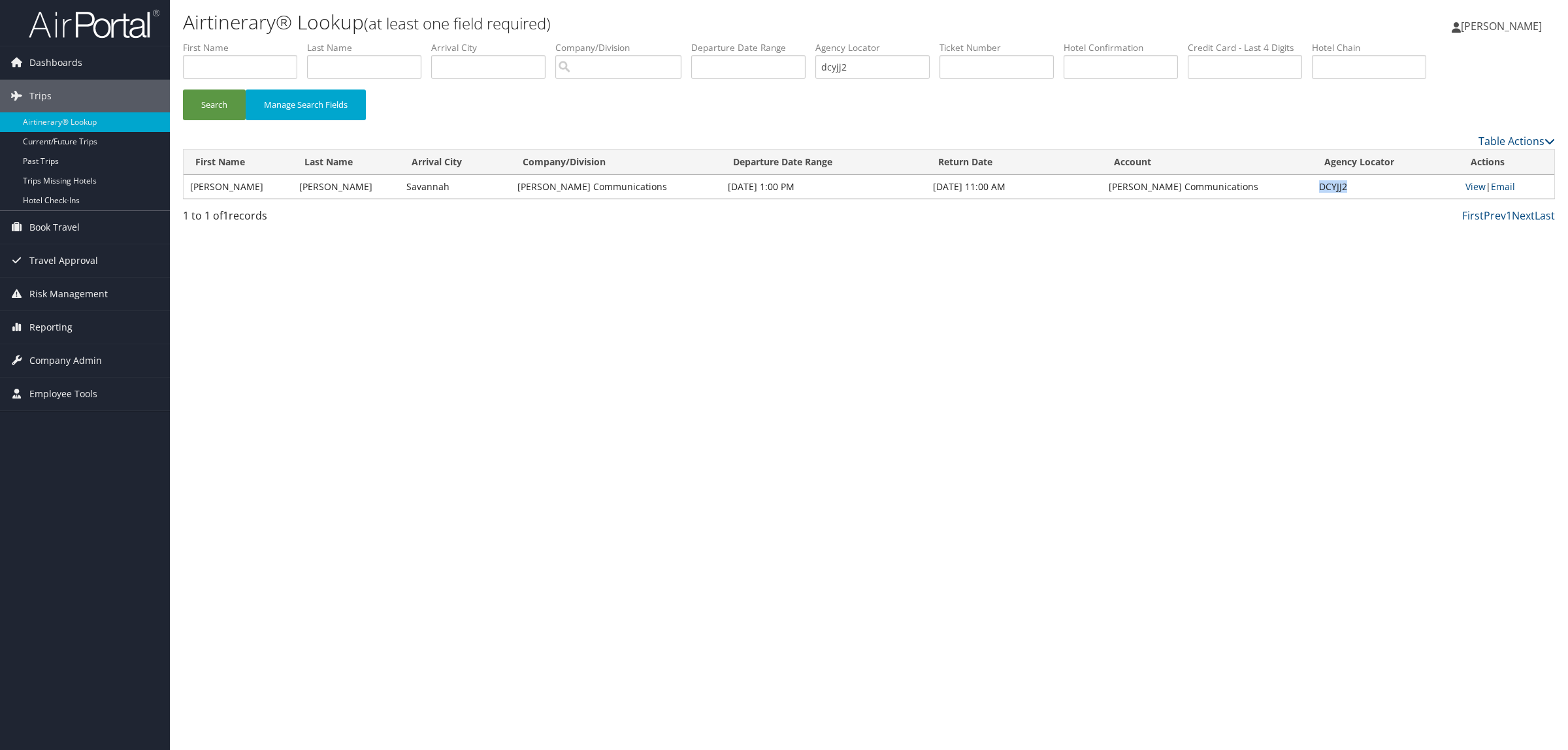
copy td "DCYJJ2"
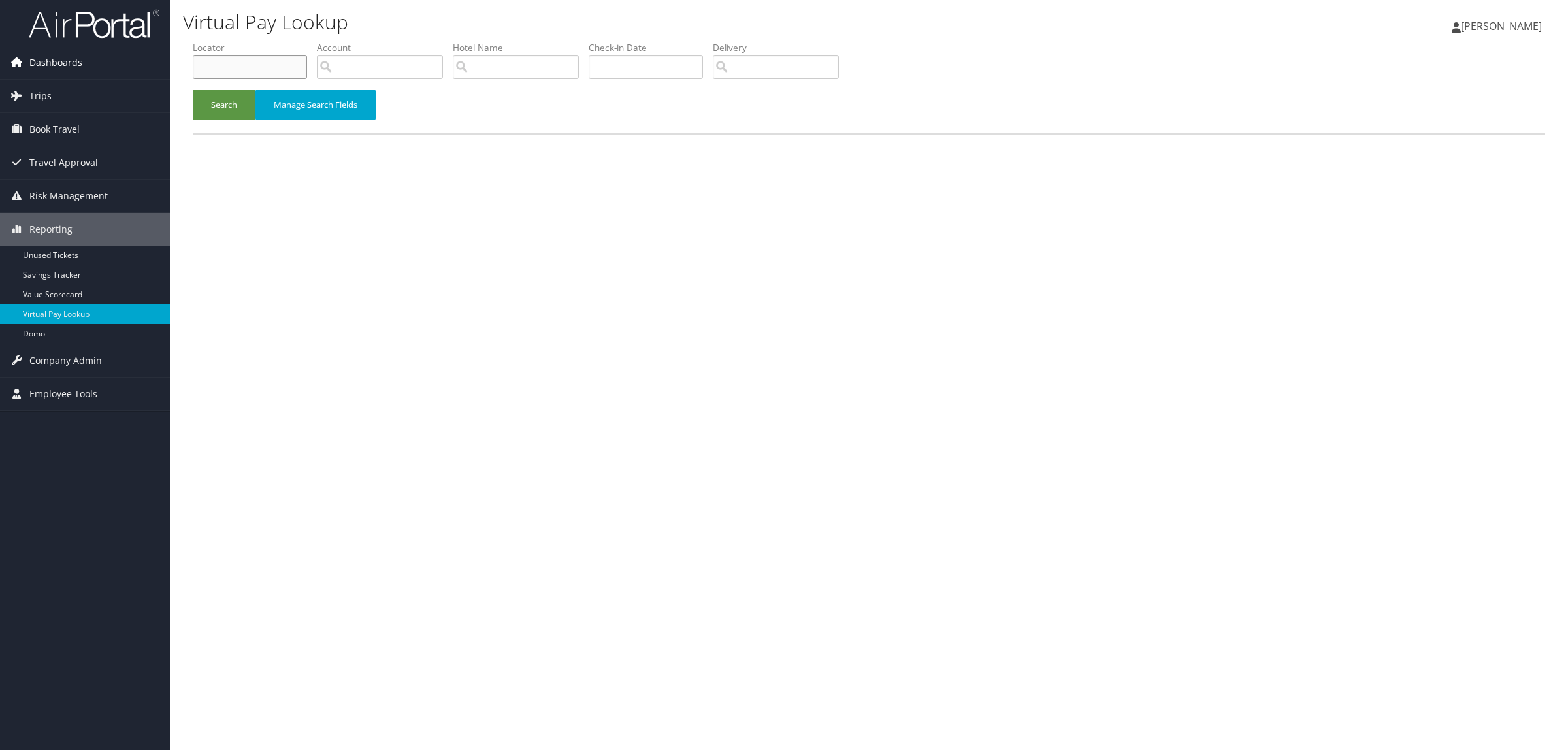
drag, startPoint x: 249, startPoint y: 69, endPoint x: 167, endPoint y: 76, distance: 82.3
click at [167, 76] on div "Dashboards AirPortal 360™ (Manager) AirPortal 360™ (Agent) My Travel Dashboard …" at bounding box center [784, 375] width 1568 height 750
paste input "DC6V0Y"
type input "DC6V0Y"
click at [229, 108] on button "Search" at bounding box center [224, 104] width 63 height 31
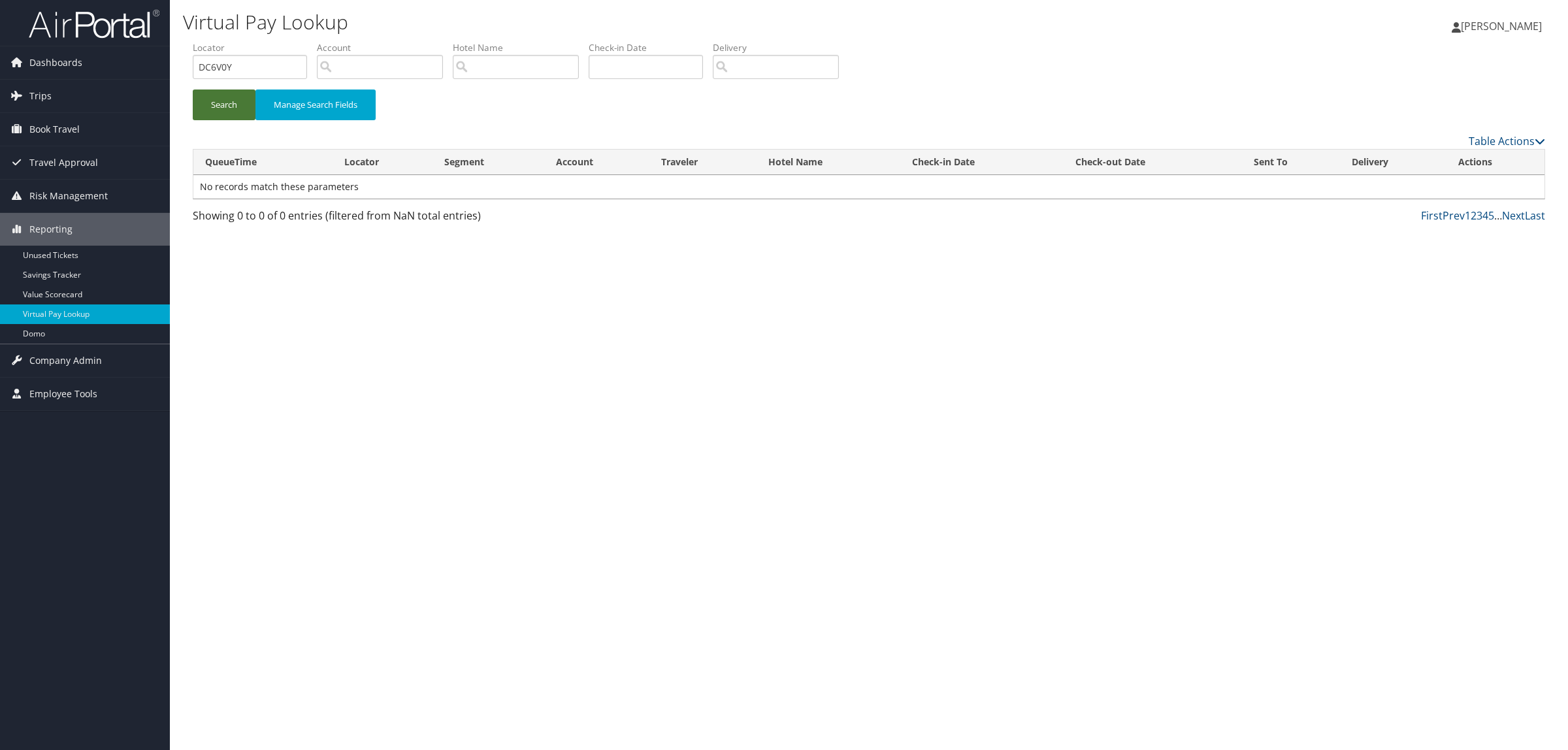
click at [211, 99] on button "Search" at bounding box center [224, 104] width 63 height 31
click at [217, 100] on button "Search" at bounding box center [224, 104] width 63 height 31
click at [224, 110] on button "Search" at bounding box center [224, 104] width 63 height 31
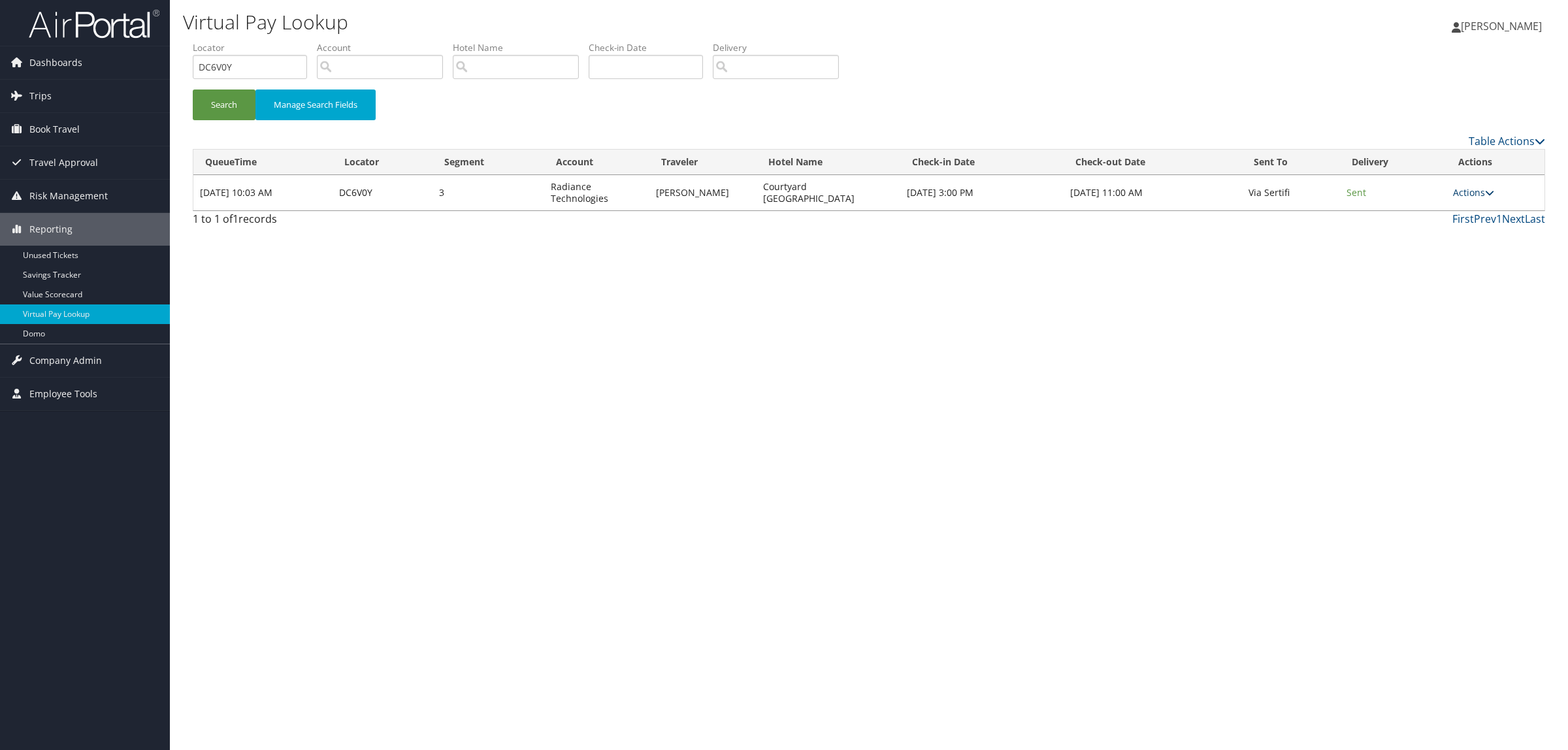
click at [1465, 186] on link "Actions" at bounding box center [1473, 192] width 41 height 12
click at [1330, 441] on div "Virtual Pay Lookup Hope Ewing Hope Ewing My Settings Travel Agency Contacts Log…" at bounding box center [868, 375] width 1398 height 750
click at [1462, 189] on link "Actions" at bounding box center [1473, 192] width 41 height 12
click at [1463, 209] on link "Resend" at bounding box center [1449, 212] width 82 height 22
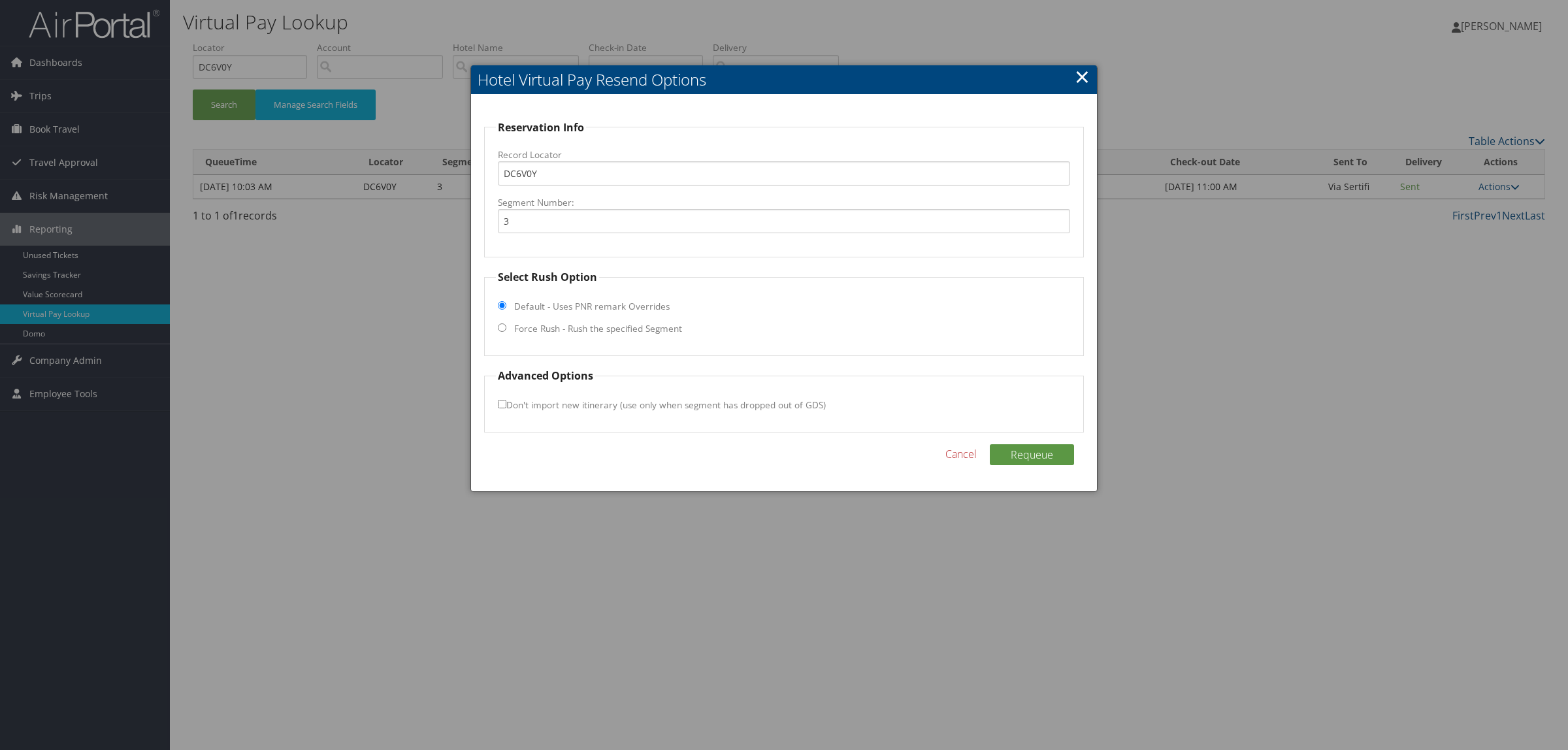
click at [530, 326] on label "Force Rush - Rush the specified Segment" at bounding box center [598, 328] width 168 height 13
click at [507, 326] on input "Force Rush - Rush the specified Segment" at bounding box center [502, 328] width 8 height 8
radio input "true"
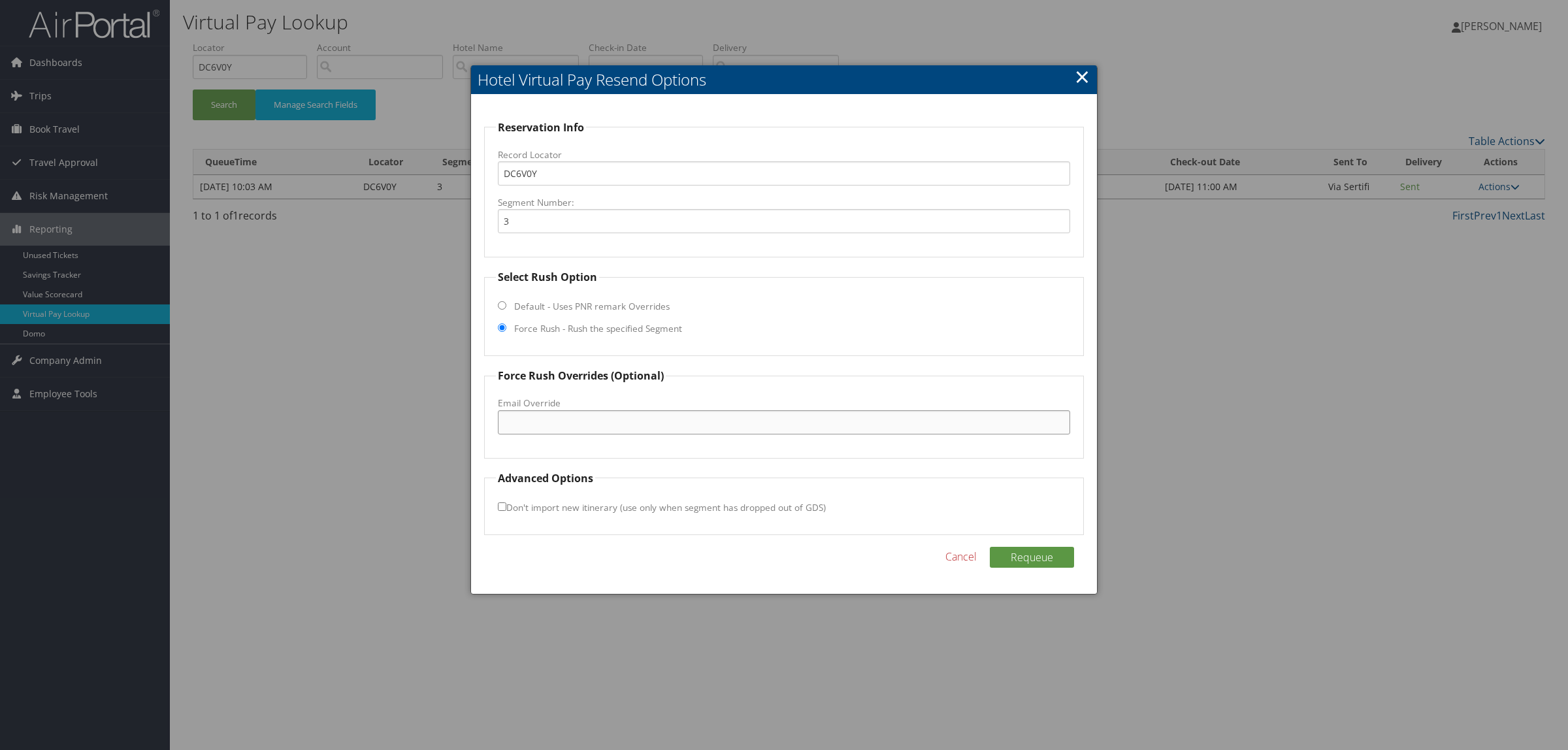
click at [565, 416] on input "Email Override" at bounding box center [784, 422] width 572 height 24
click at [1070, 83] on h2 "Hotel Virtual Pay Resend Options" at bounding box center [784, 80] width 626 height 29
click at [1086, 83] on link "×" at bounding box center [1082, 76] width 15 height 26
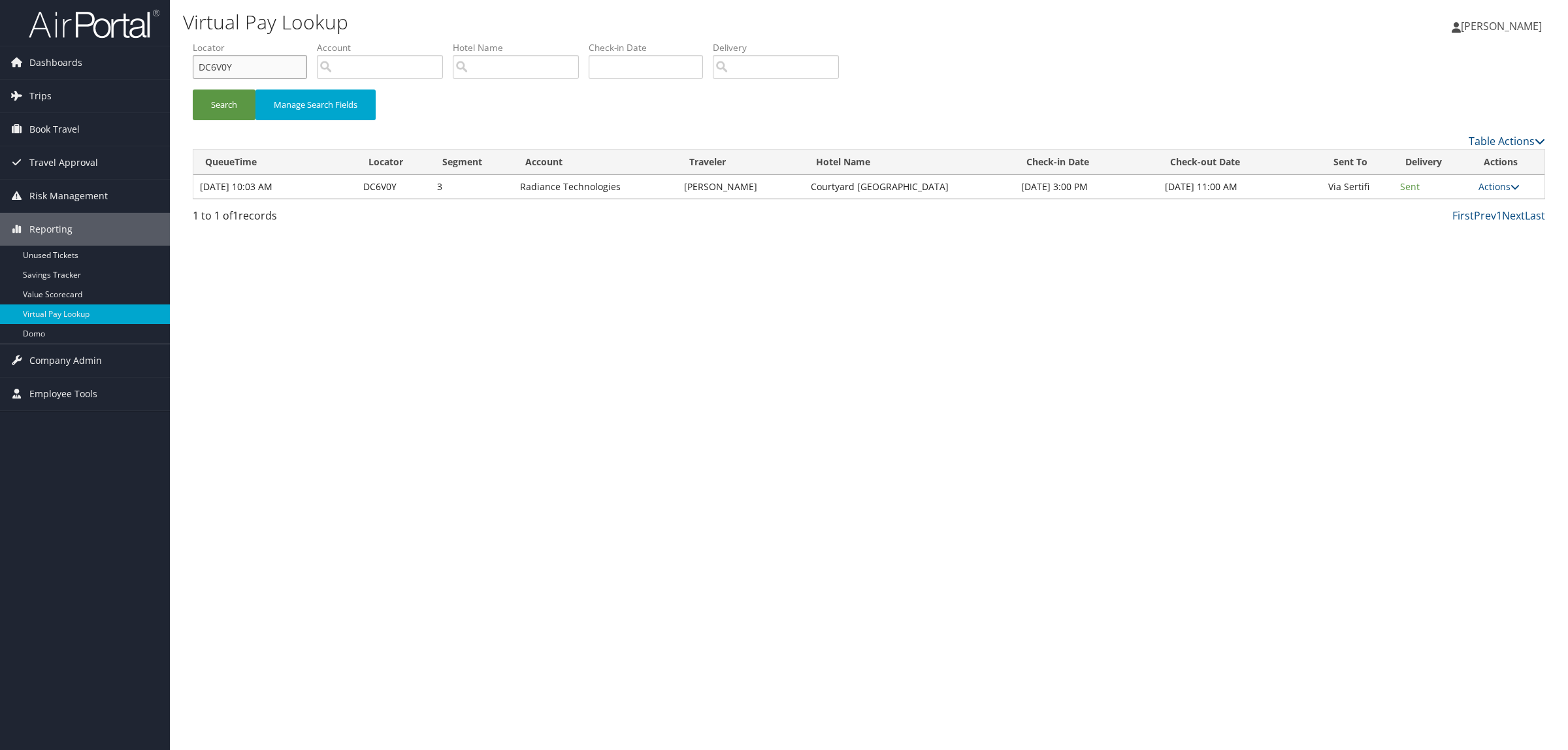
drag, startPoint x: 232, startPoint y: 70, endPoint x: 189, endPoint y: 79, distance: 43.9
click at [193, 79] on form "QueueTime Locator DC6V0Y Segment Account Traveler Hotel Name Check-in Date Chec…" at bounding box center [869, 87] width 1352 height 91
paste input "dcyjj2"
type input "dcyjj2"
click at [217, 114] on button "Search" at bounding box center [224, 104] width 63 height 31
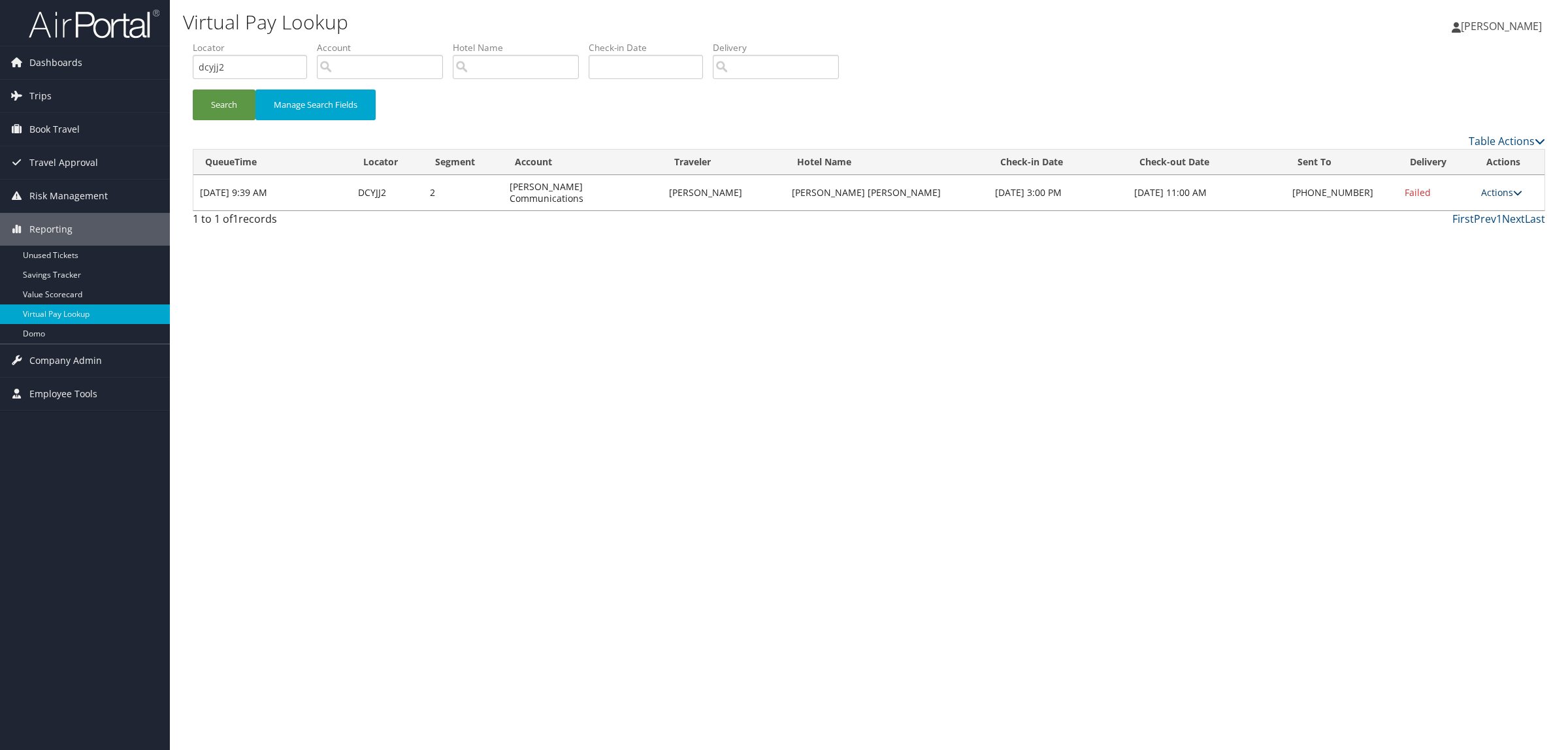
click at [1490, 191] on link "Actions" at bounding box center [1501, 192] width 41 height 12
click at [1471, 243] on link "Logs" at bounding box center [1460, 234] width 112 height 22
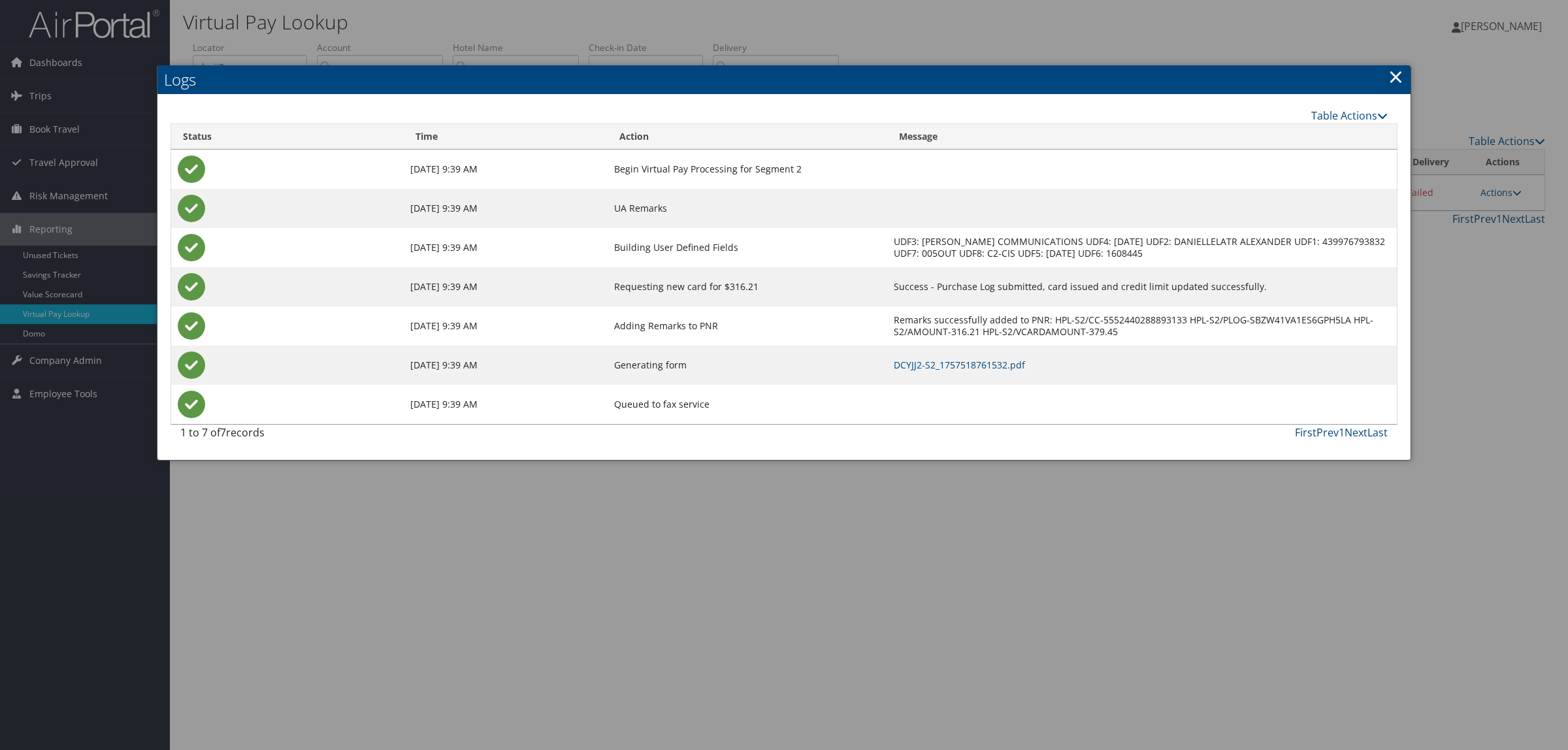
click at [1102, 713] on div at bounding box center [784, 375] width 1568 height 750
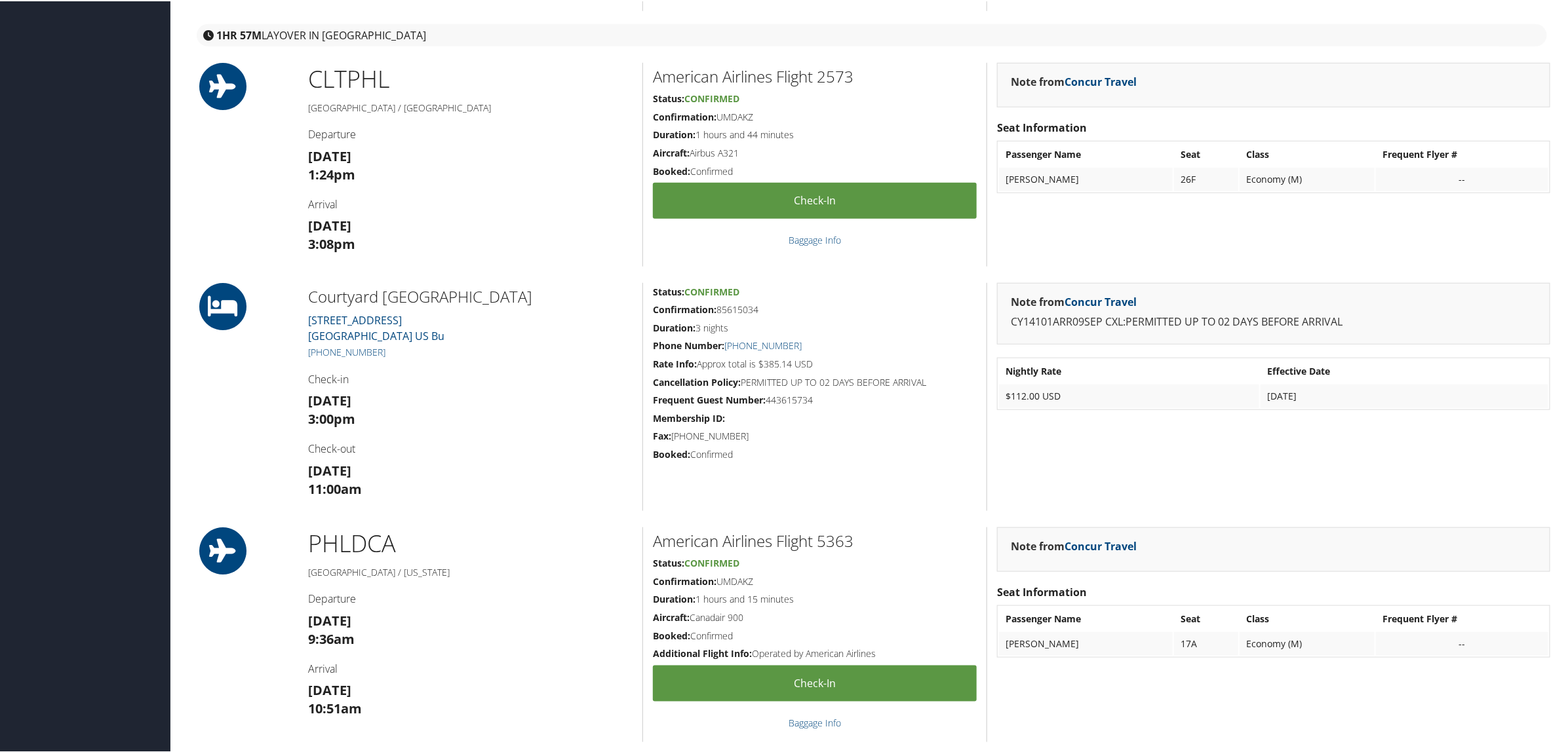
scroll to position [655, 0]
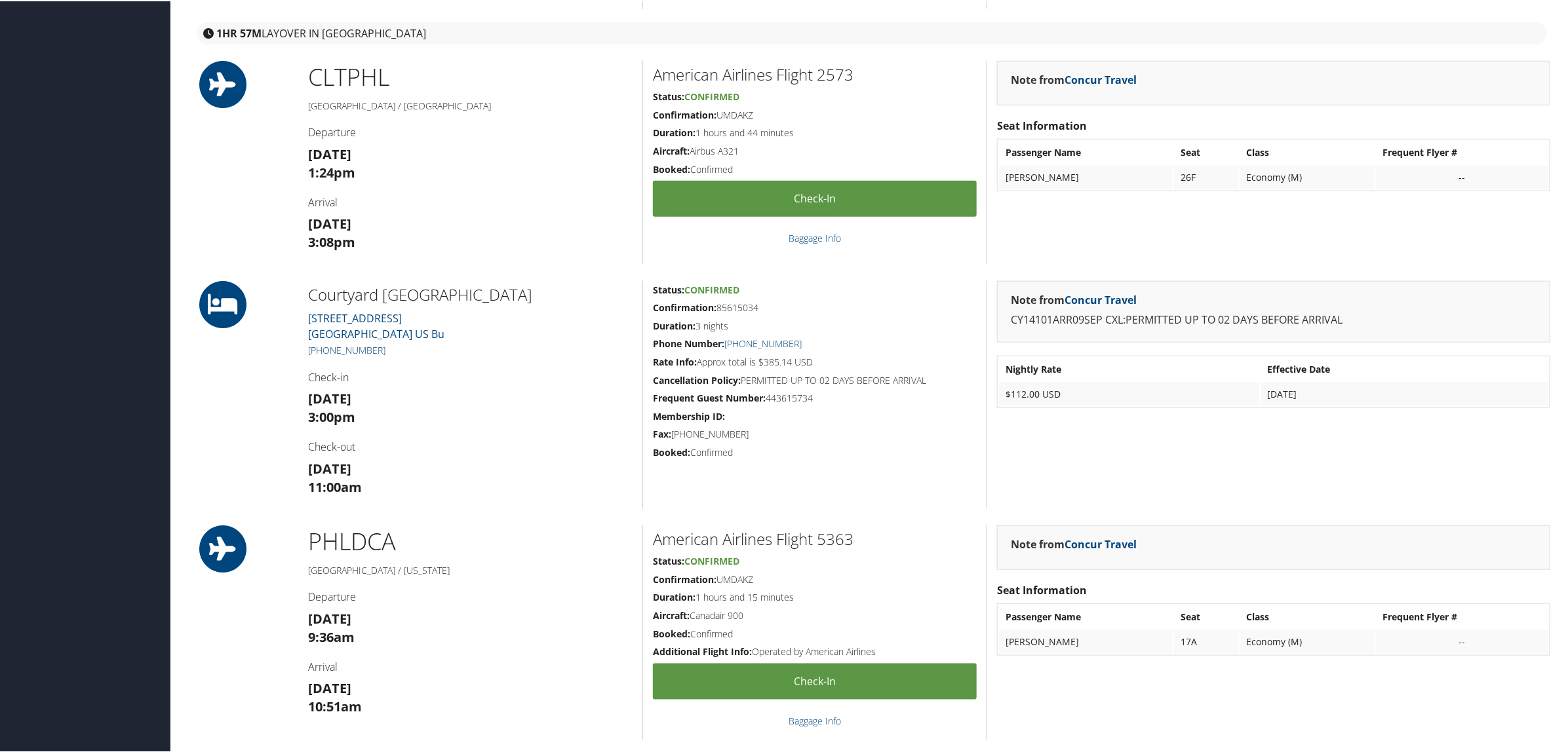
drag, startPoint x: 387, startPoint y: 354, endPoint x: 322, endPoint y: 352, distance: 65.0
click at [322, 352] on h5 "+1 (856) 273-4400" at bounding box center [470, 349] width 325 height 13
copy link "856) 273-4400"
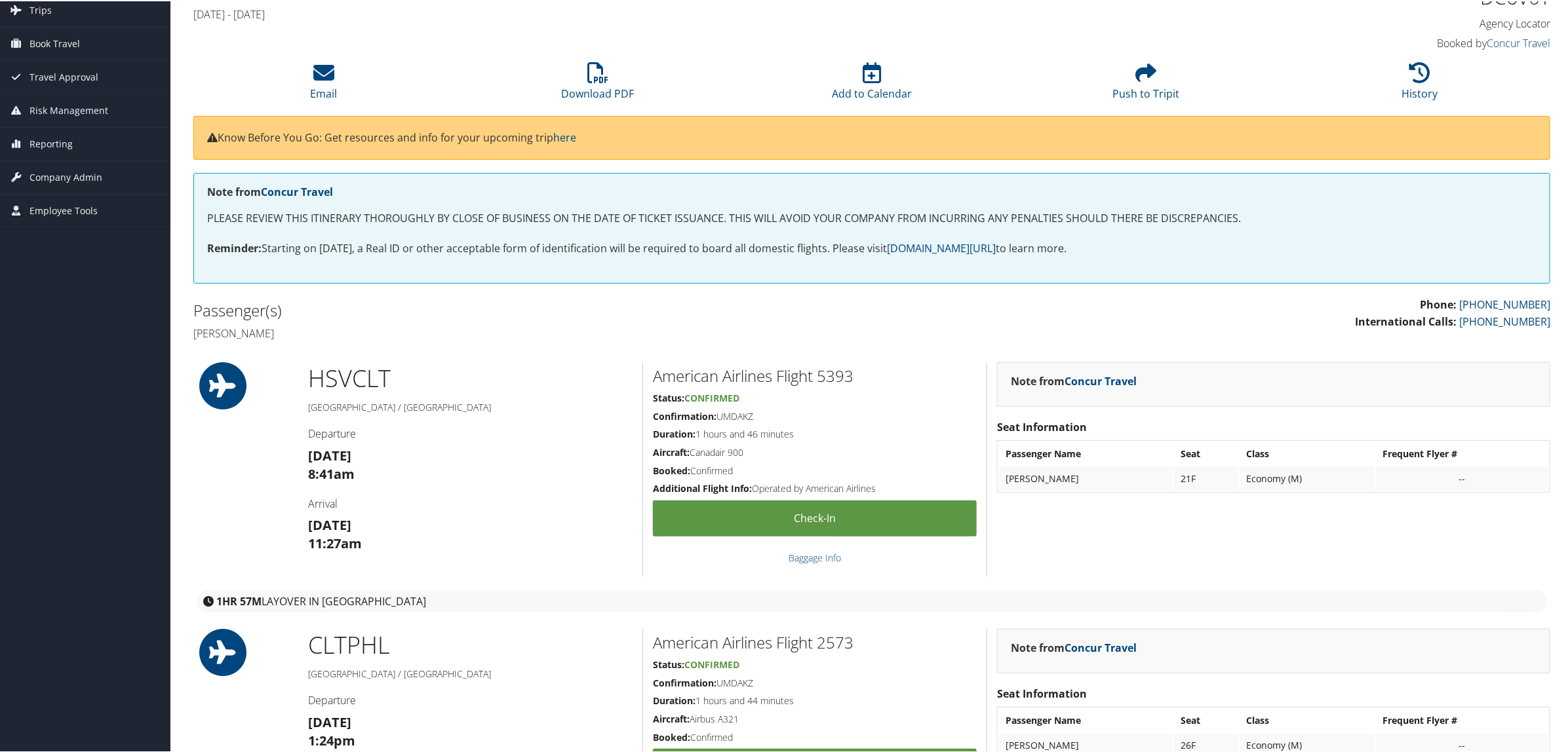
scroll to position [82, 0]
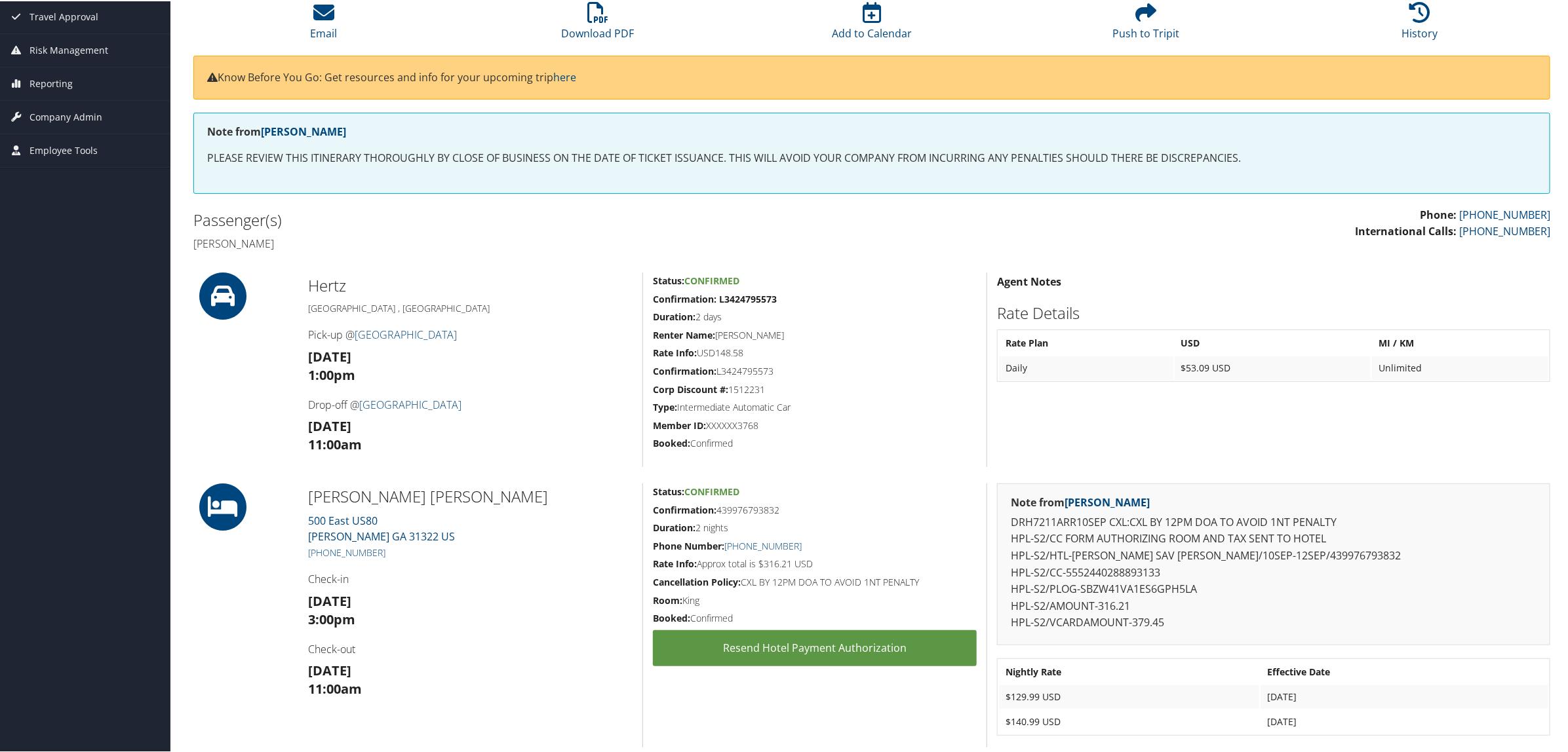
scroll to position [246, 0]
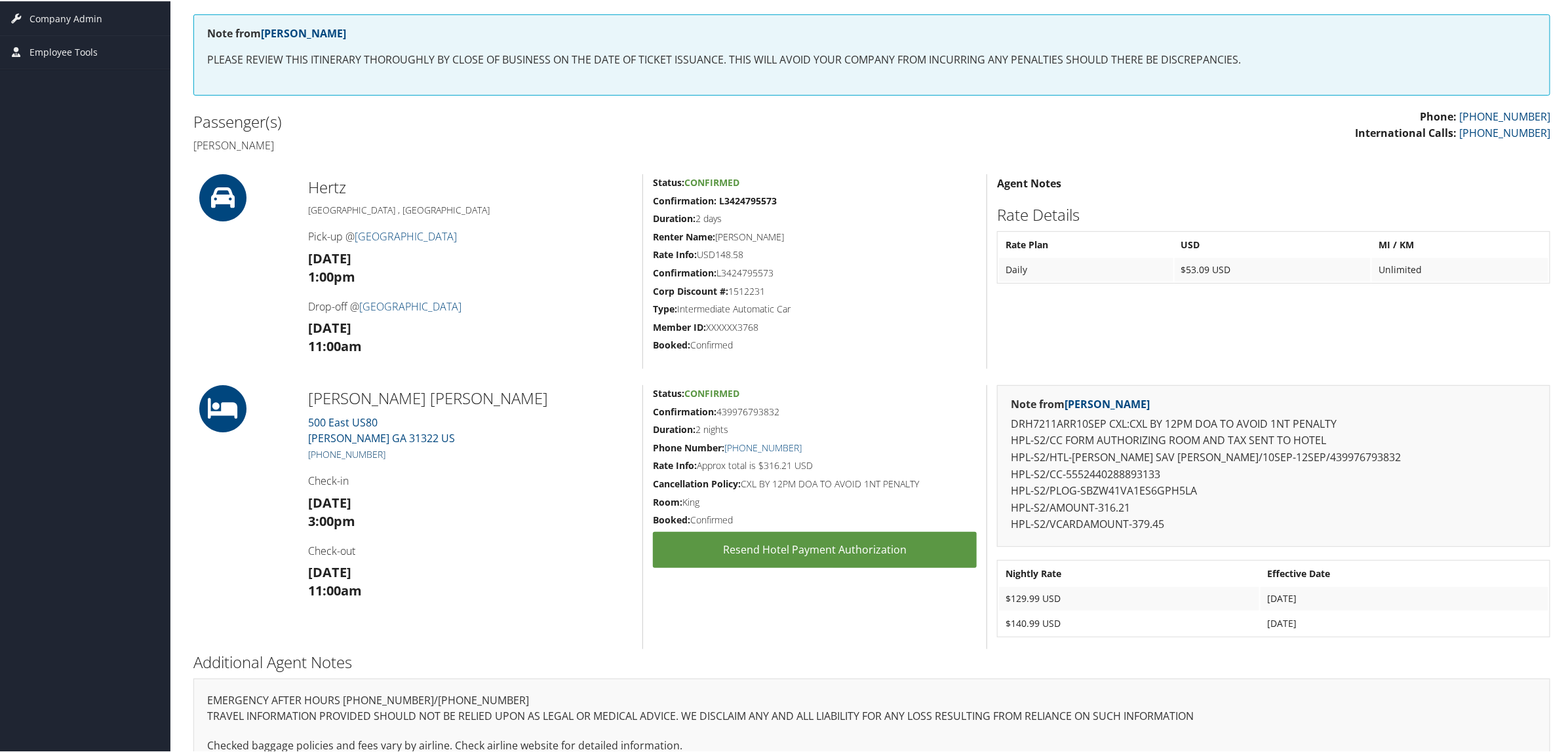
drag, startPoint x: 397, startPoint y: 459, endPoint x: 322, endPoint y: 457, distance: 75.0
click at [322, 457] on h5 "+1 (912) 330-0400" at bounding box center [470, 453] width 325 height 13
copy link "912) 330-0400"
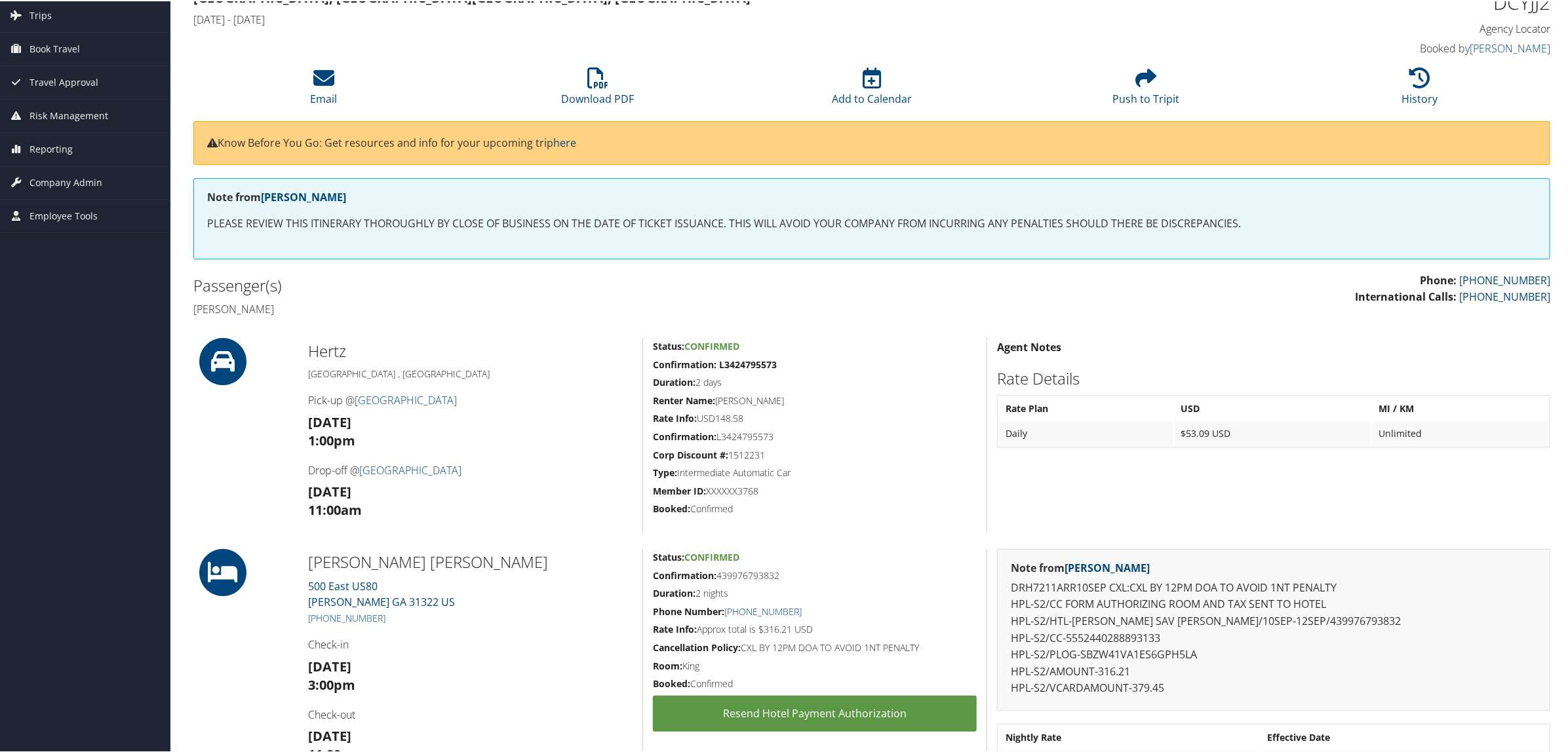
scroll to position [0, 0]
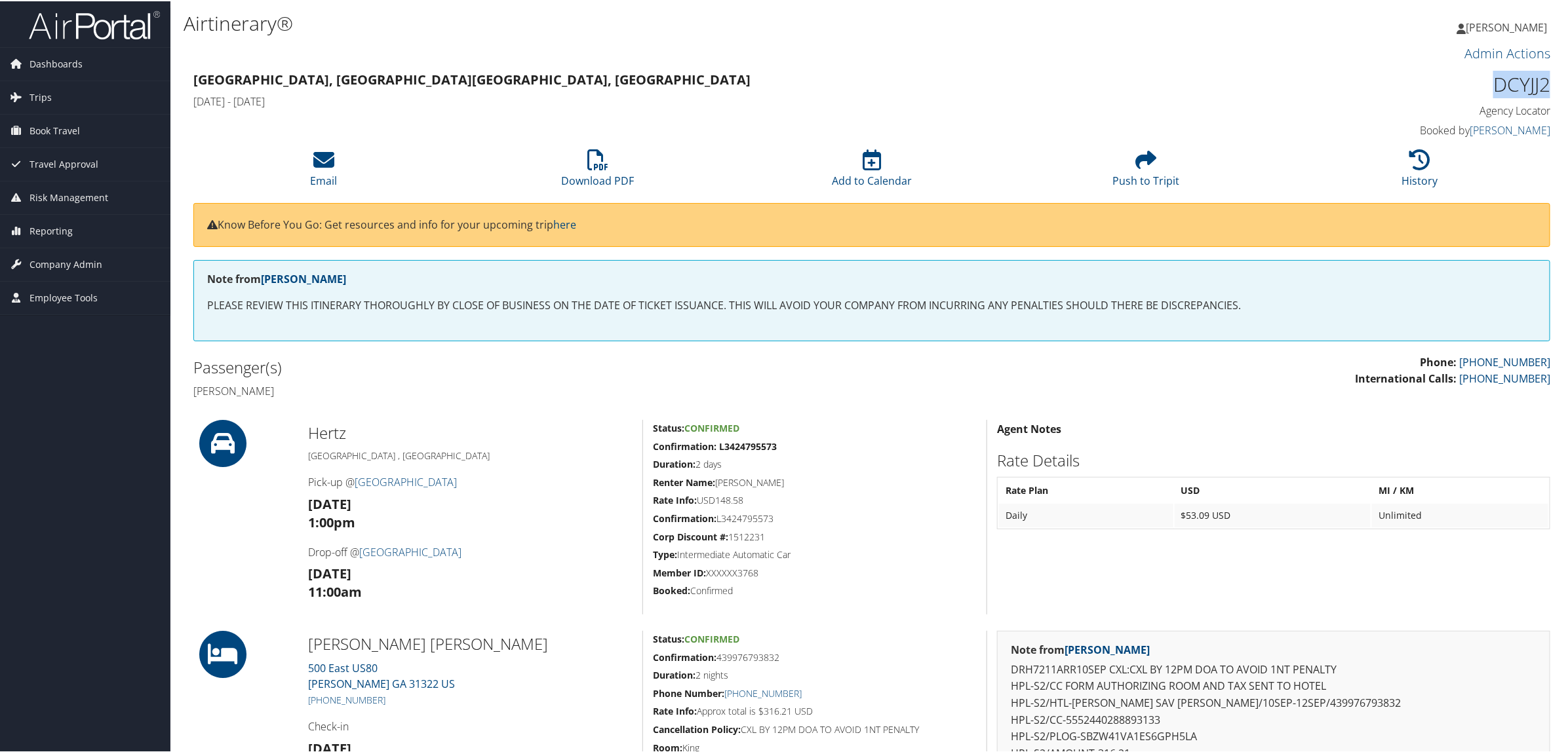
drag, startPoint x: 1488, startPoint y: 77, endPoint x: 1541, endPoint y: 85, distance: 53.6
click at [1541, 85] on h1 "DCYJJ2" at bounding box center [1388, 83] width 325 height 27
copy h1 "DCYJJ2"
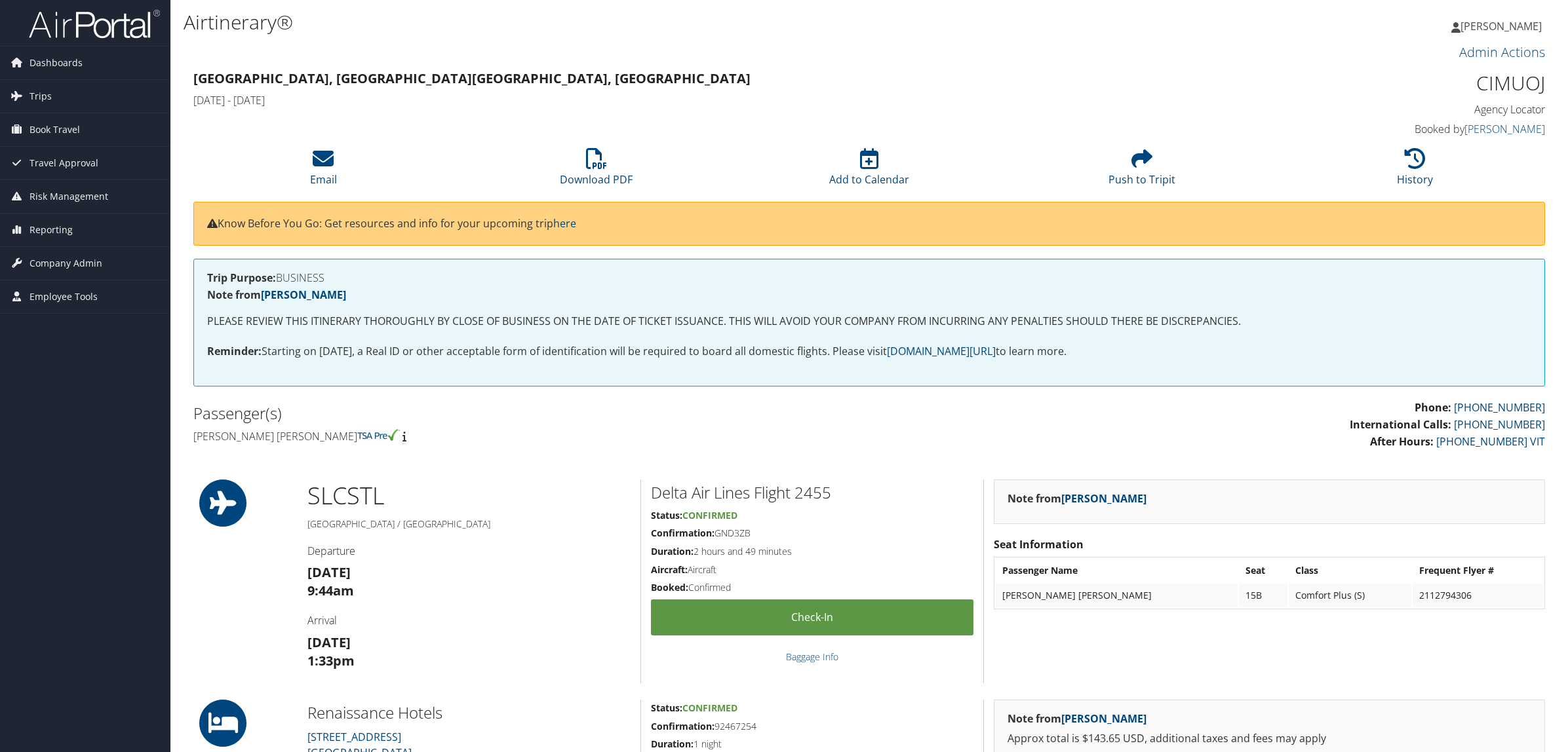
scroll to position [164, 0]
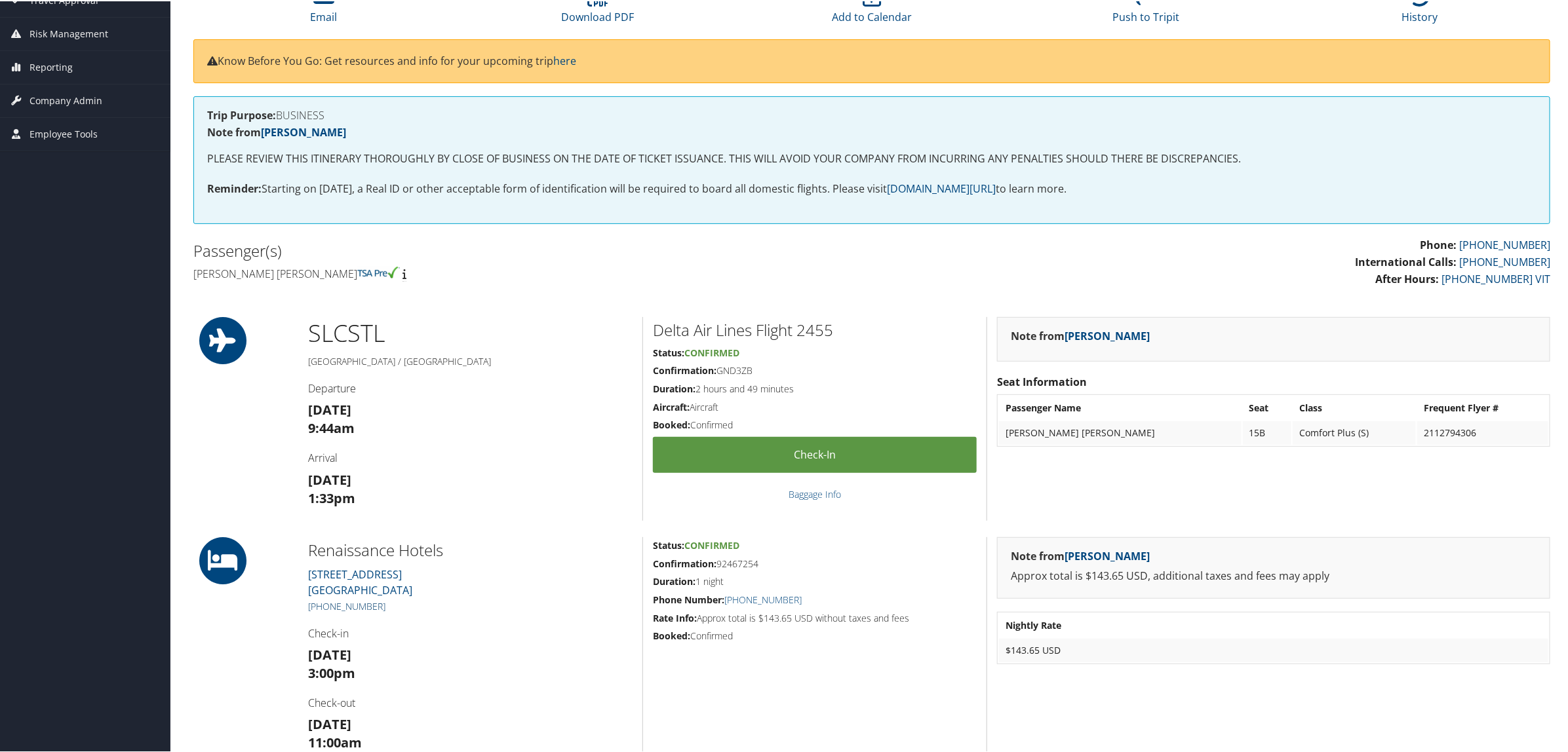
drag, startPoint x: 392, startPoint y: 600, endPoint x: 322, endPoint y: 600, distance: 70.0
click at [322, 600] on h5 "[PHONE_NUMBER]" at bounding box center [470, 605] width 325 height 13
copy link "314) 429-1100"
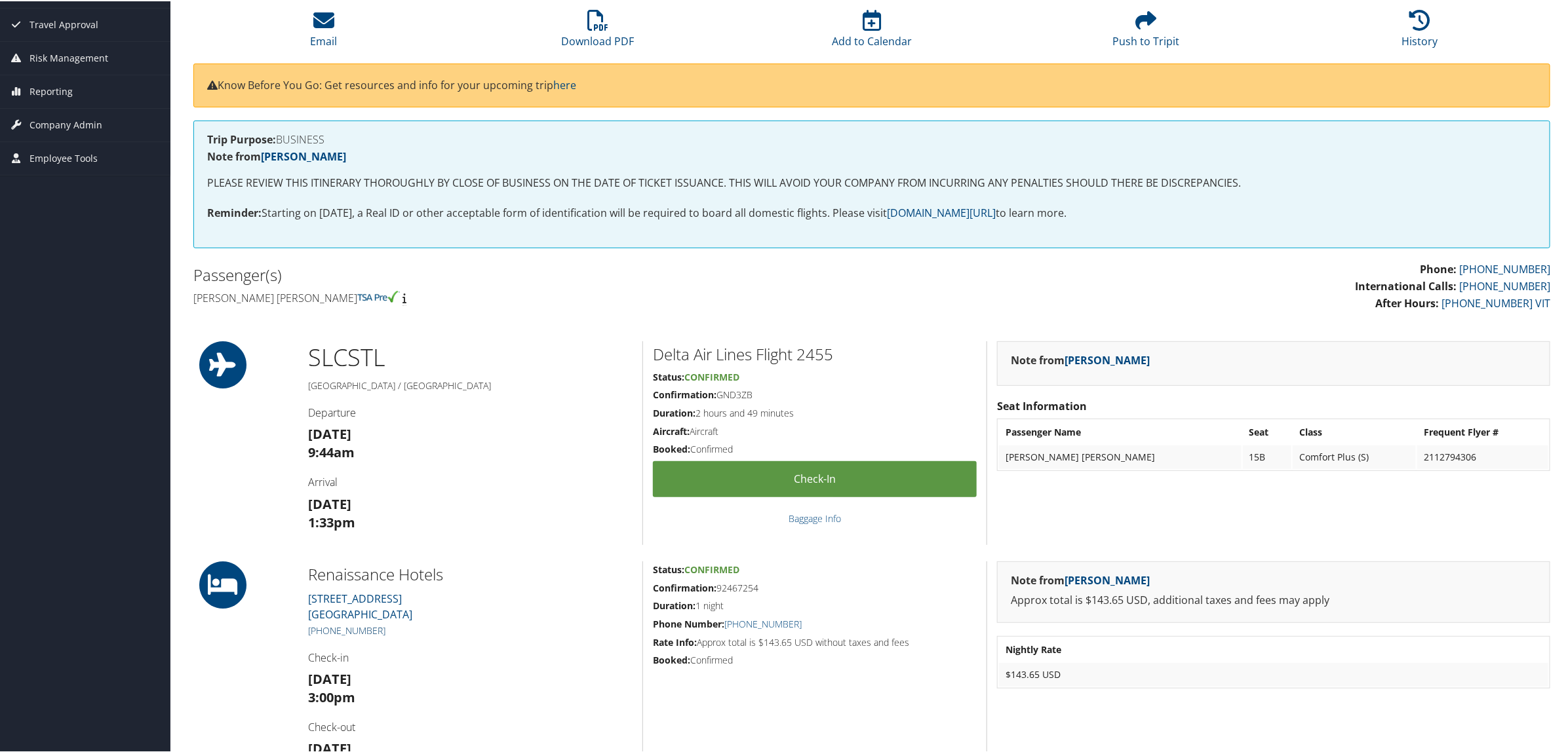
scroll to position [0, 0]
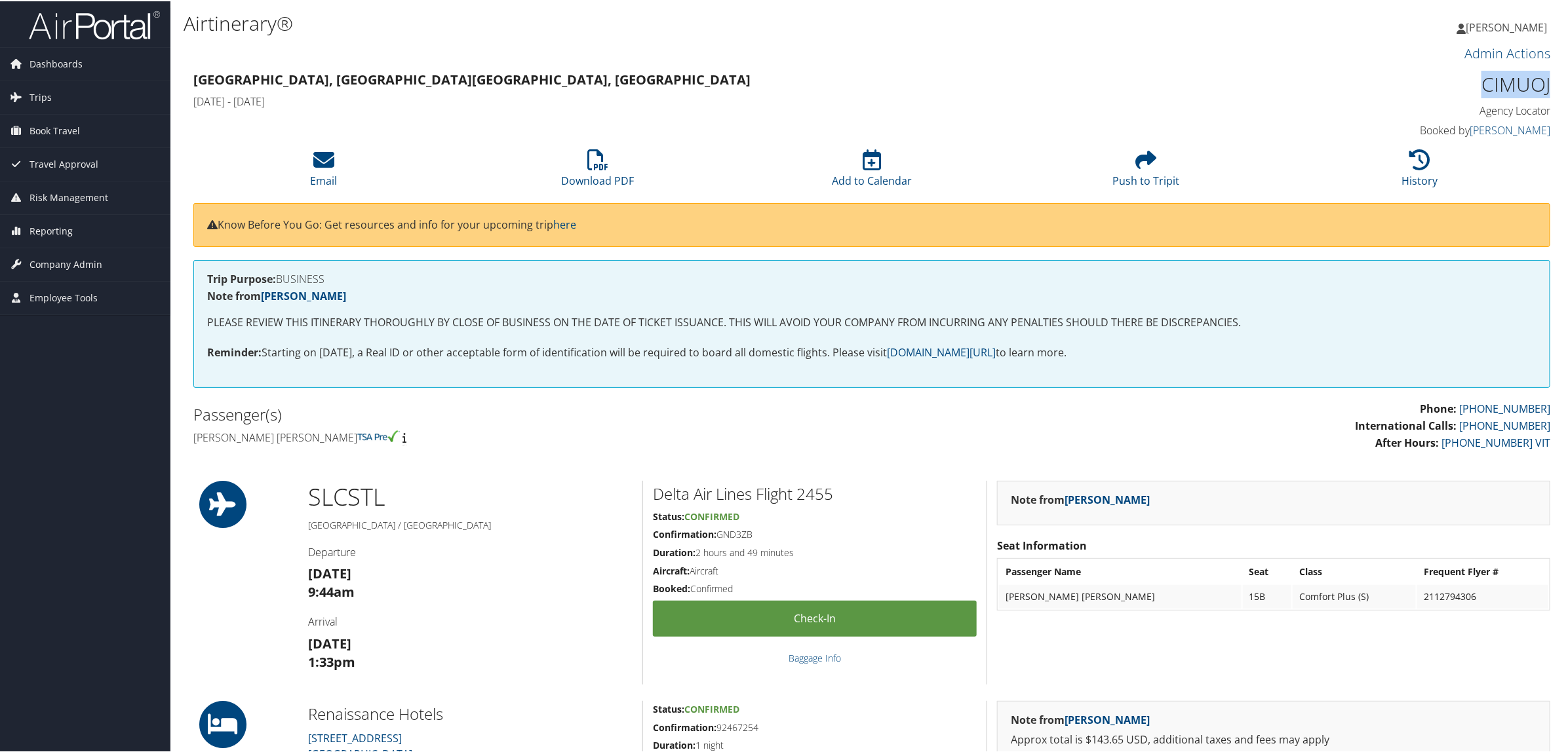
drag, startPoint x: 1478, startPoint y: 89, endPoint x: 1548, endPoint y: 84, distance: 70.2
click at [1548, 84] on div "CIMUOJ Agency Locator Agency Locator CIMUOJ Booked by [PERSON_NAME] Booked by […" at bounding box center [1388, 104] width 344 height 74
copy h1 "CIMUOJ"
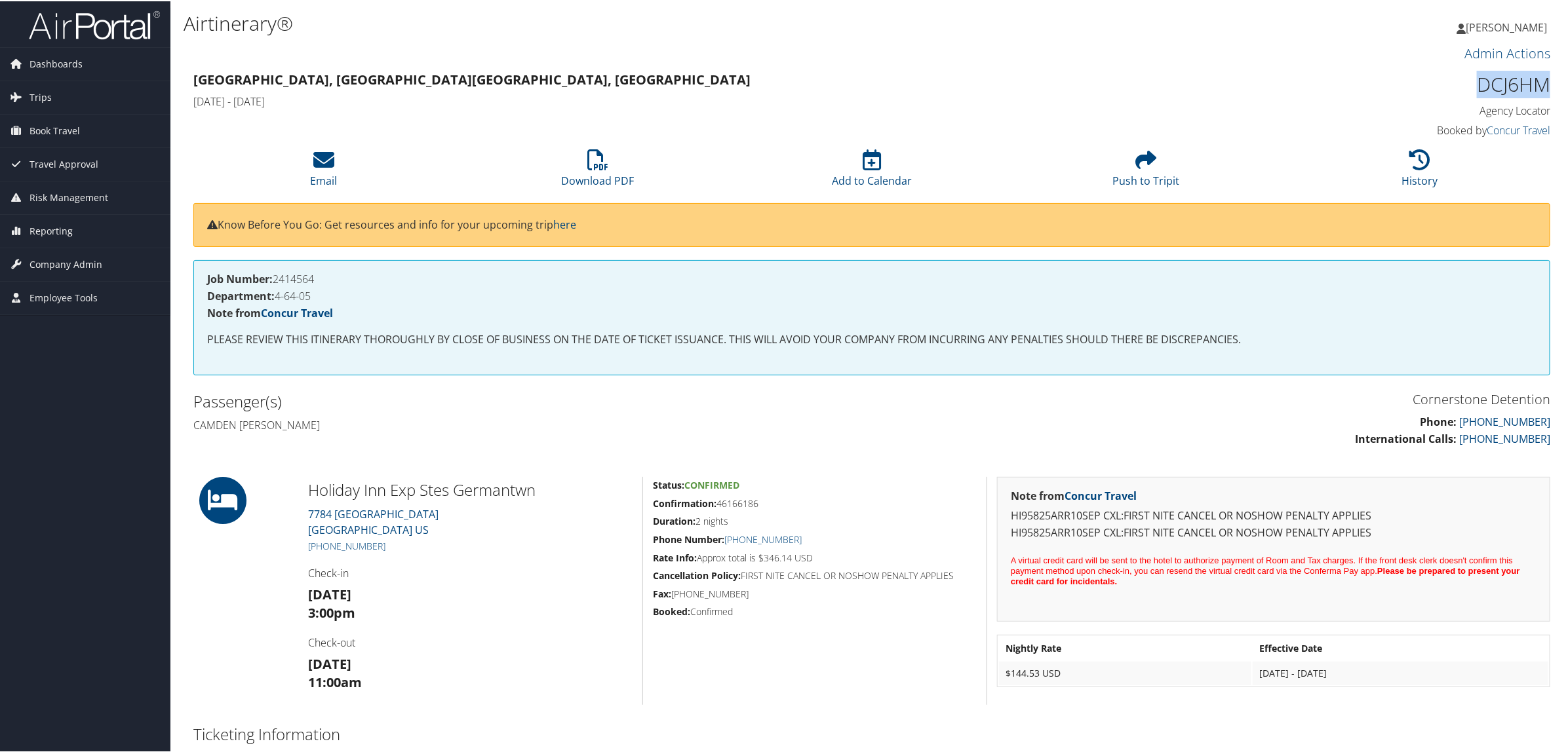
drag, startPoint x: 1470, startPoint y: 86, endPoint x: 1494, endPoint y: 79, distance: 25.0
click at [1552, 84] on div "DCJ6HM Agency Locator Agency Locator DCJ6HM Booked by Concur Travel Booked by C…" at bounding box center [1388, 104] width 344 height 74
copy h1 "DCJ6HM"
click at [1180, 60] on div "Admin Actions Repair Airtinerary®" at bounding box center [872, 53] width 1377 height 25
drag, startPoint x: 388, startPoint y: 544, endPoint x: 321, endPoint y: 547, distance: 67.1
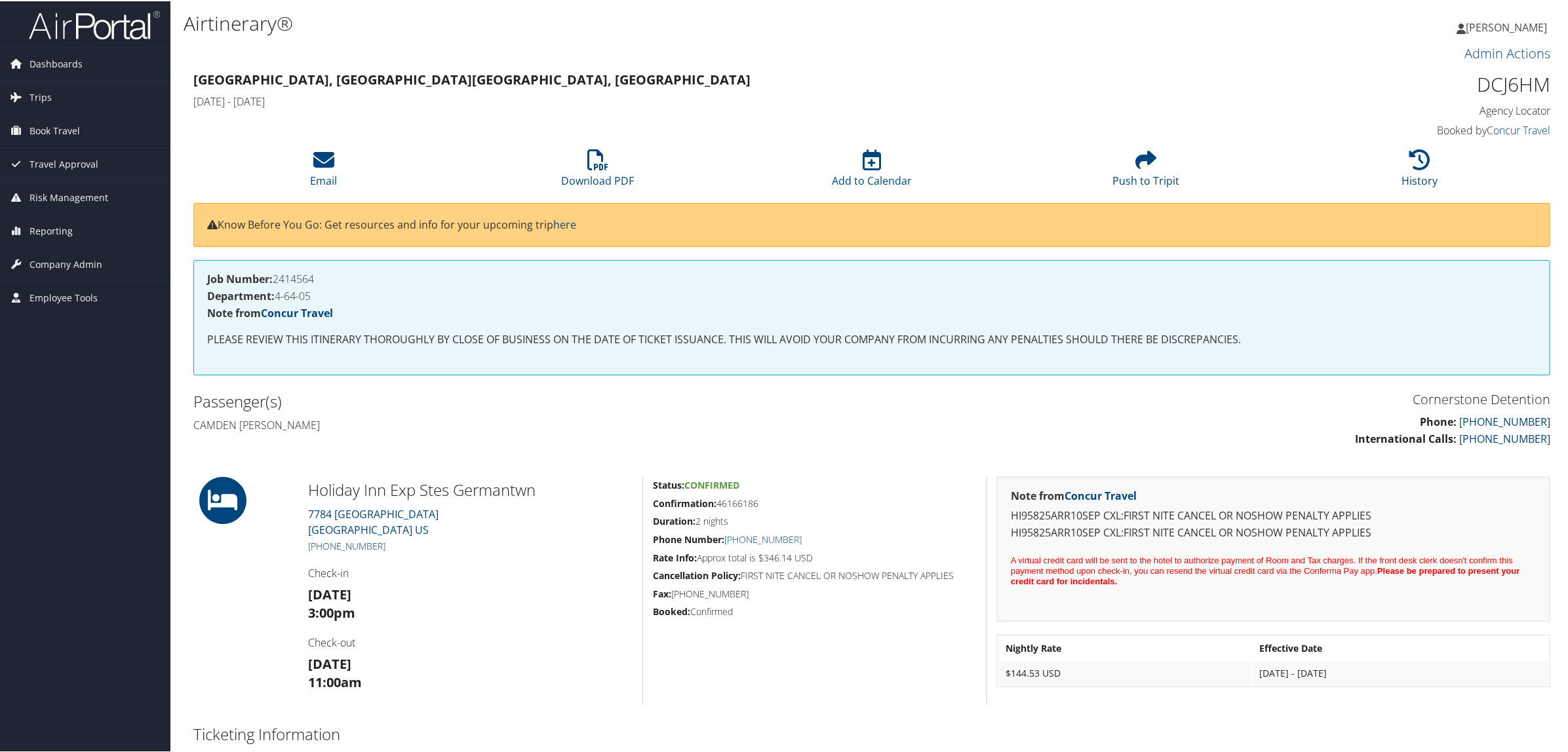
click at [321, 547] on h5 "+1 (901) 309-6700" at bounding box center [470, 545] width 325 height 13
copy link "(901) 309-6700"
drag, startPoint x: 1462, startPoint y: 83, endPoint x: 1554, endPoint y: 81, distance: 92.0
click at [1554, 81] on div "D8TFNM Agency Locator Agency Locator D8TFNM Booked by Concur Travel Booked by C…" at bounding box center [1388, 104] width 344 height 74
copy h1 "D8TFNM"
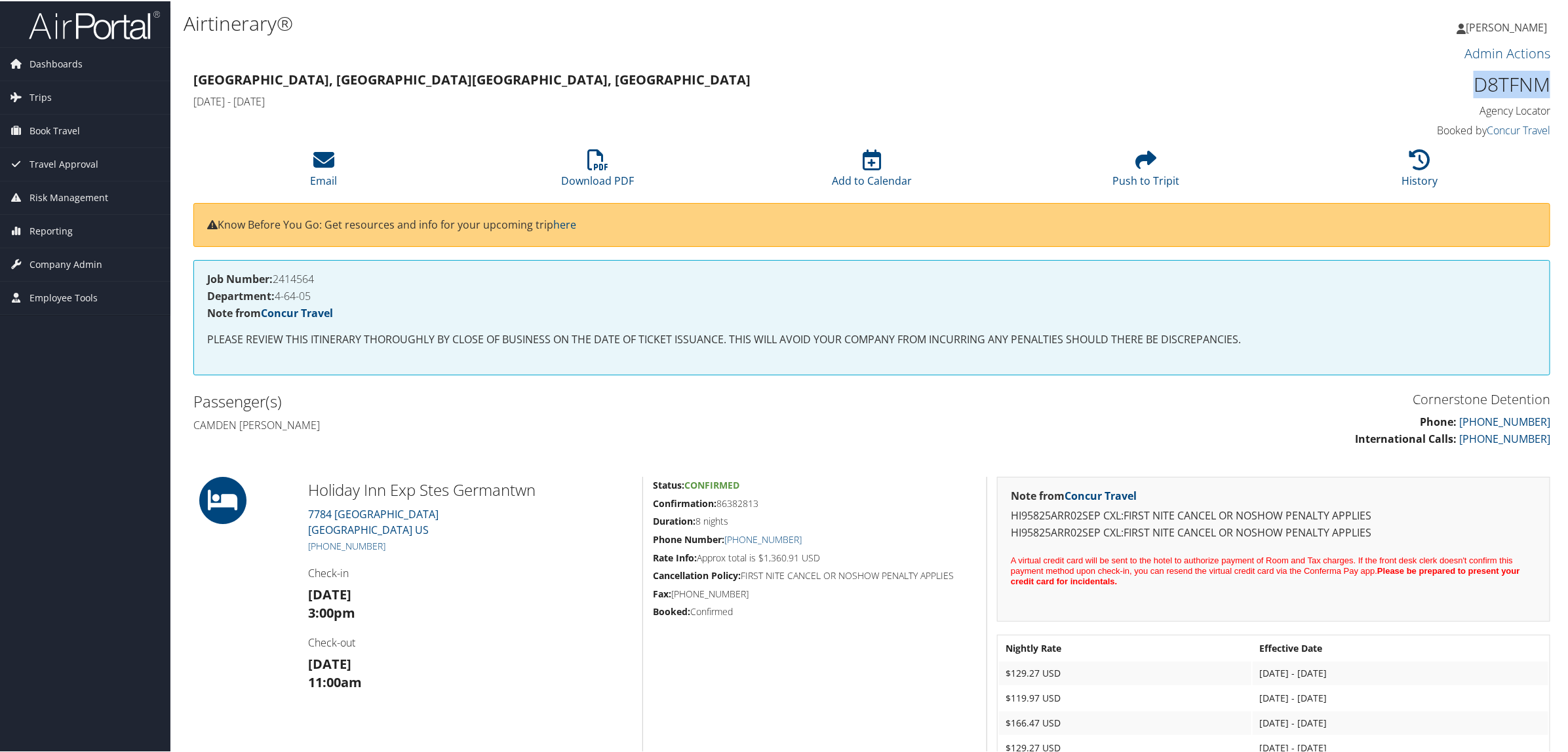
copy h1 "D8TFNM"
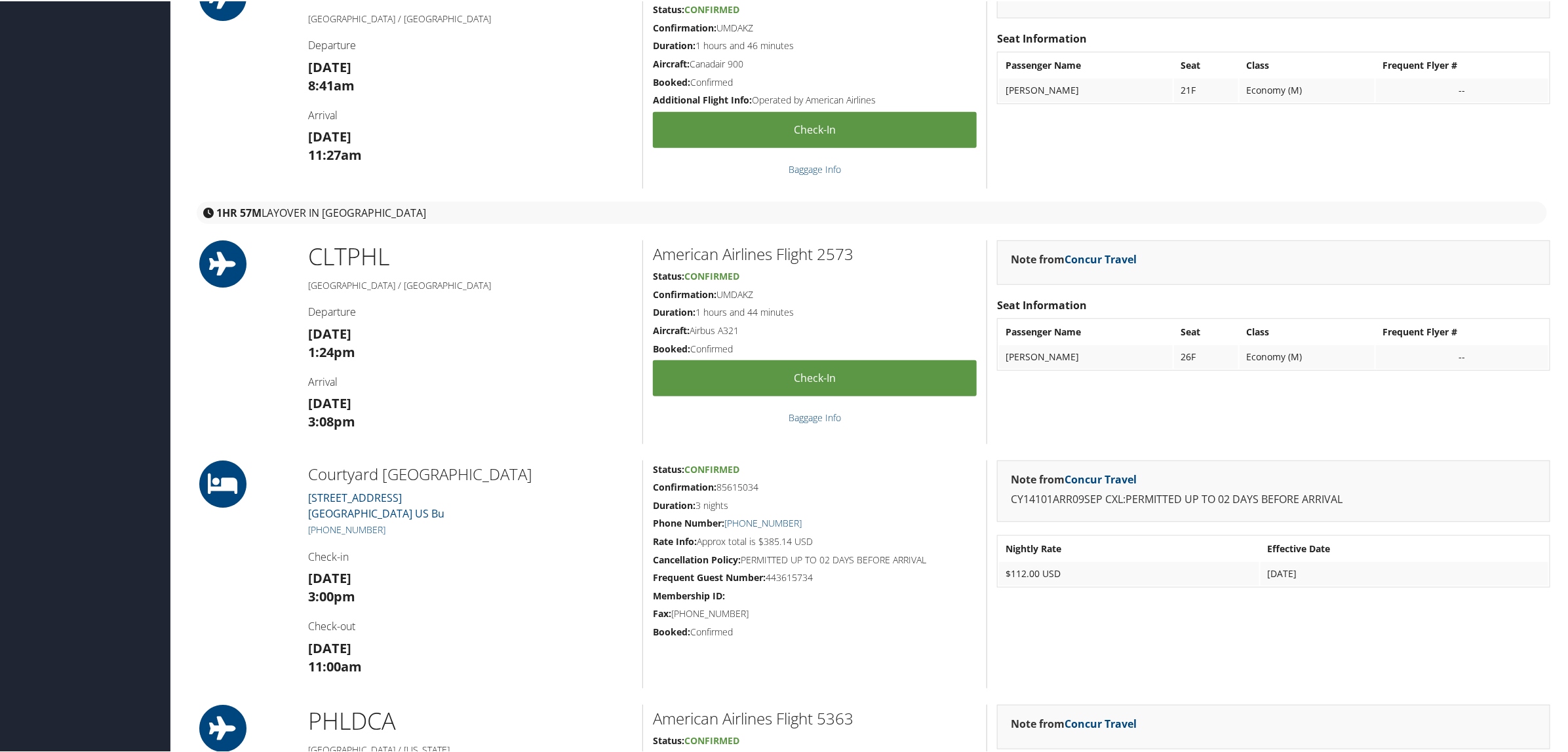
scroll to position [492, 0]
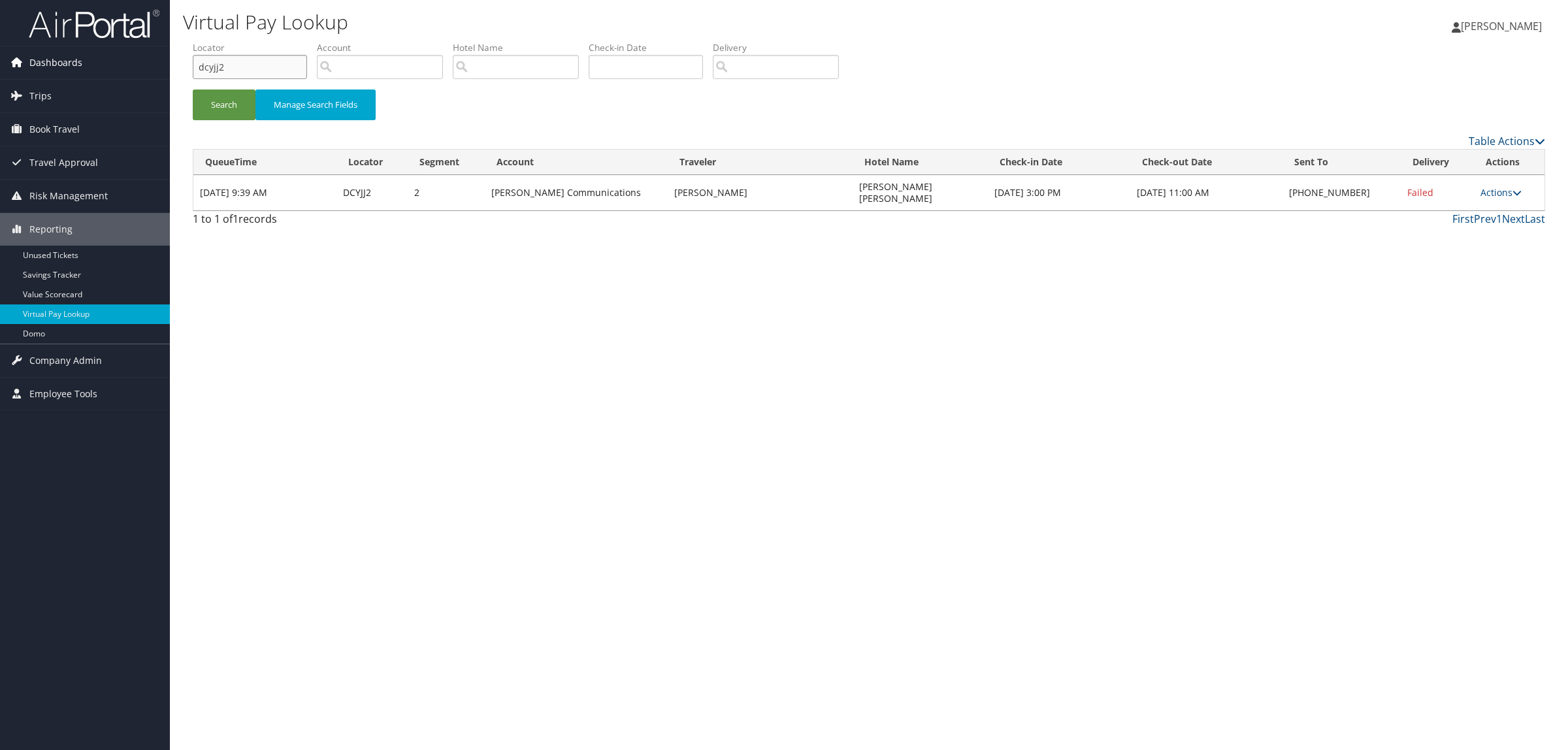
drag, startPoint x: 246, startPoint y: 67, endPoint x: 100, endPoint y: 71, distance: 146.1
click at [98, 67] on div "Dashboards AirPortal 360™ (Manager) AirPortal 360™ (Agent) My Travel Dashboard …" at bounding box center [784, 375] width 1568 height 750
paste input "DCYJJ"
type input "DCYJJ2"
click at [219, 111] on button "Search" at bounding box center [224, 104] width 63 height 31
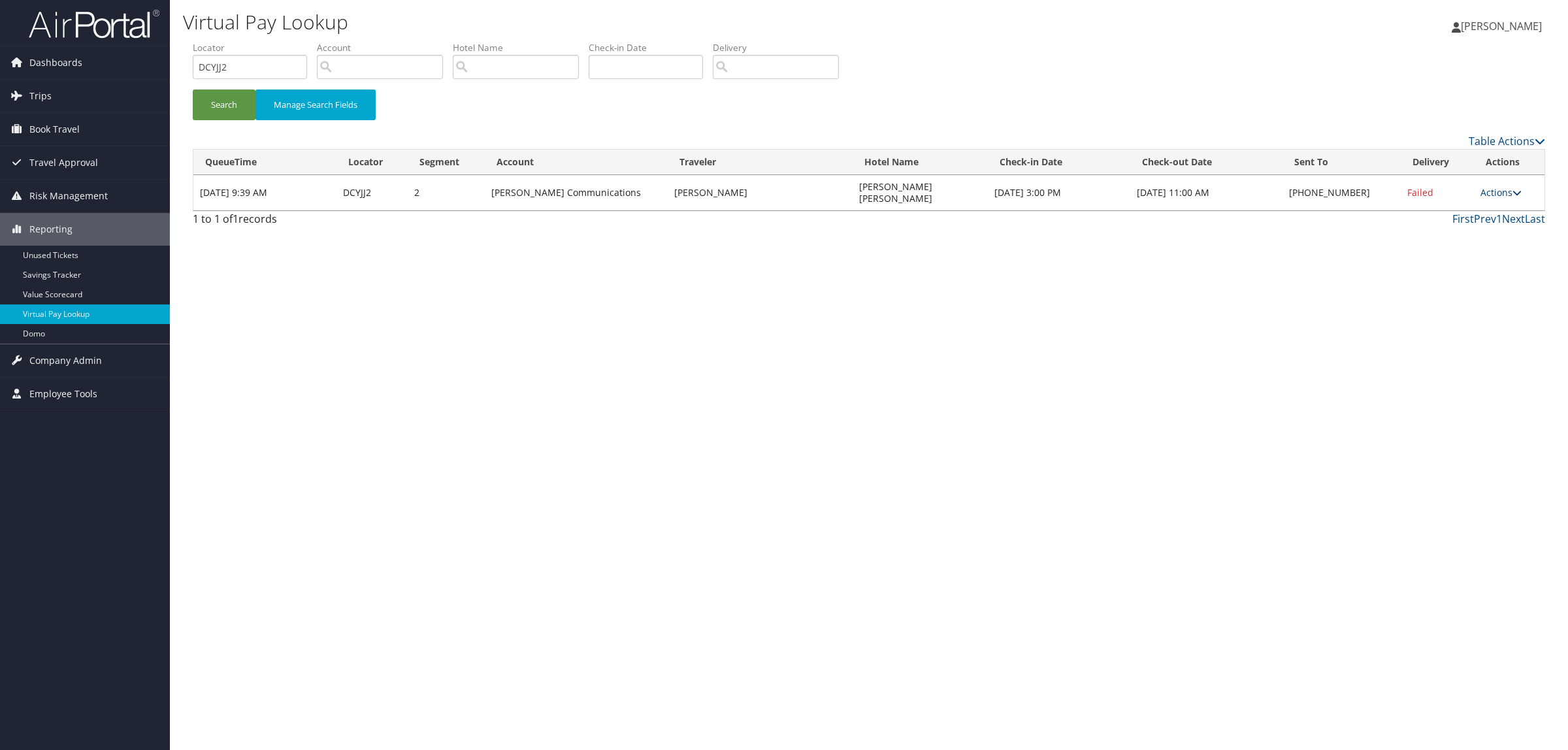
click at [1509, 191] on link "Actions" at bounding box center [1501, 192] width 41 height 12
click at [1477, 230] on link "Logs" at bounding box center [1462, 228] width 112 height 22
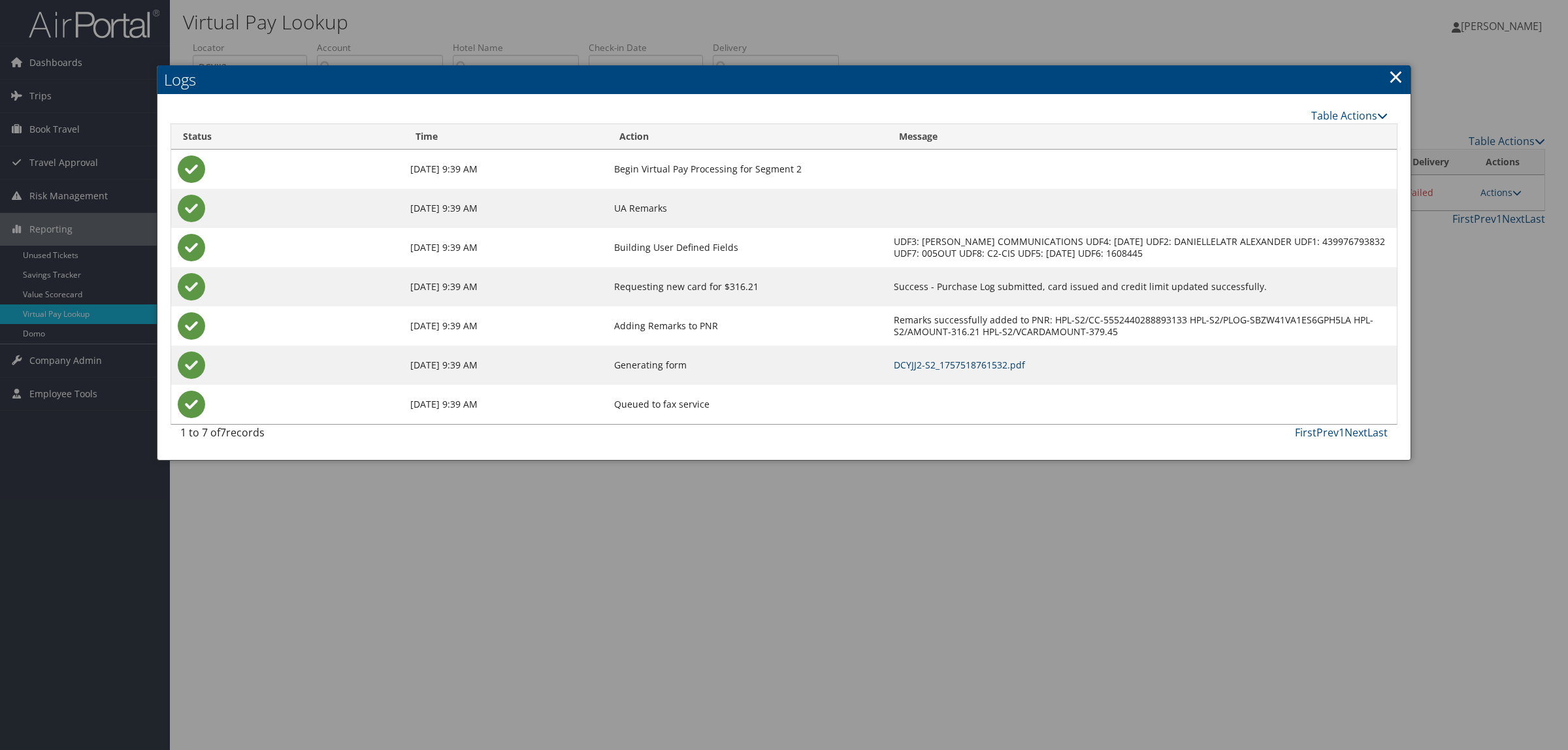
click at [991, 367] on link "DCYJJ2-S2_1757518761532.pdf" at bounding box center [959, 365] width 131 height 12
